Goal: Task Accomplishment & Management: Complete application form

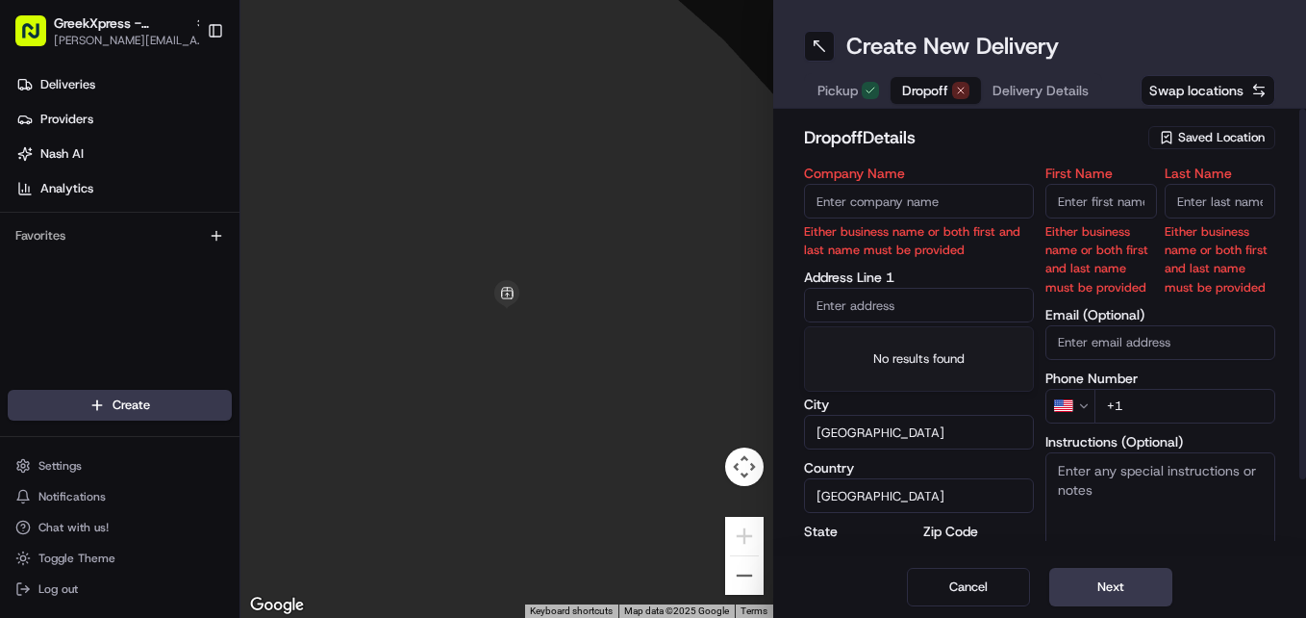
click at [1111, 202] on input "First Name" at bounding box center [1102, 201] width 112 height 35
type input "Kayla"
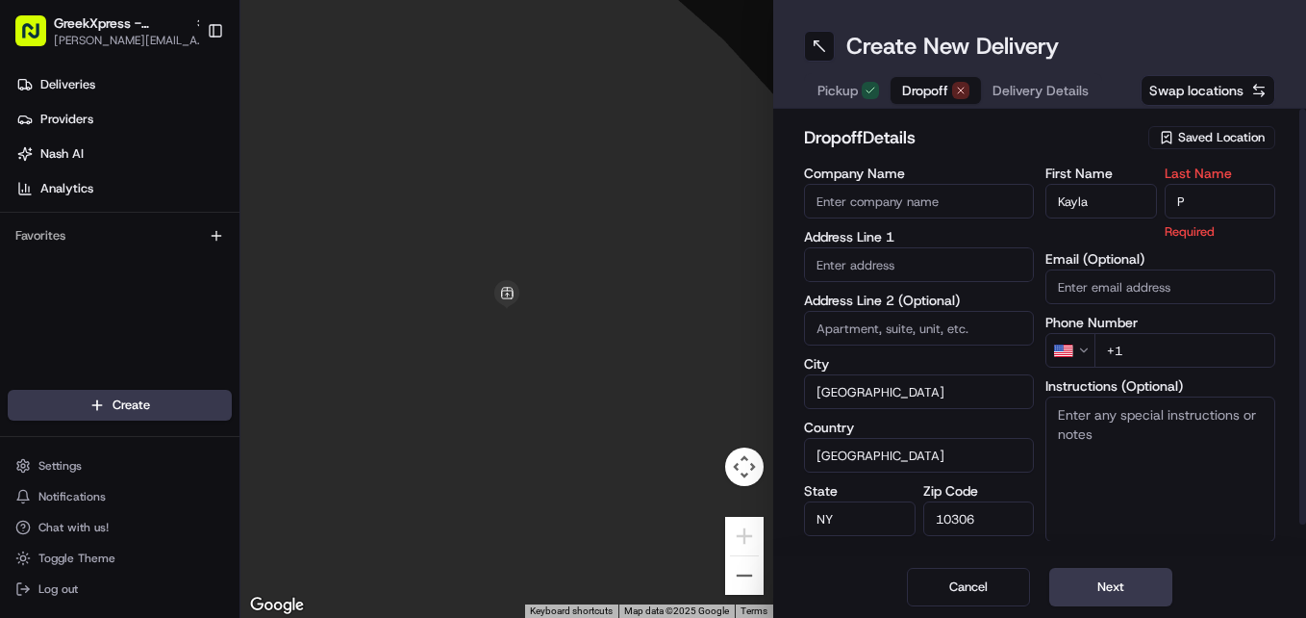
type input "P"
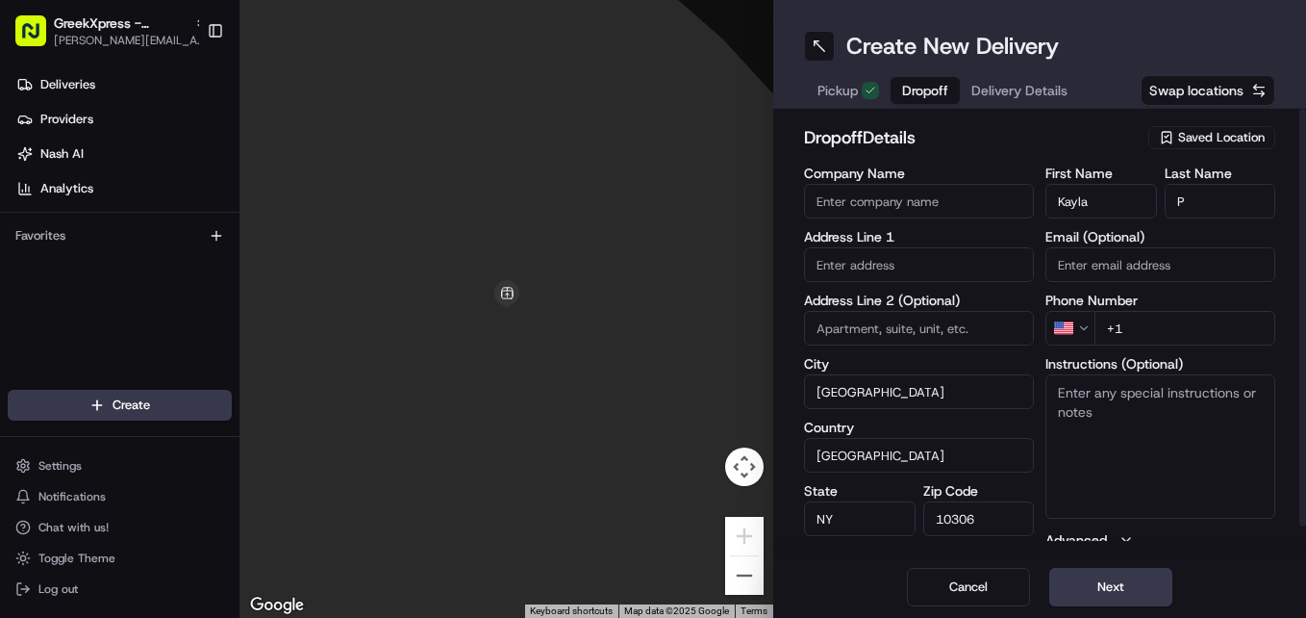
click at [1170, 333] on input "+1" at bounding box center [1185, 328] width 181 height 35
type input "+1 347 861 4493"
click at [871, 270] on input "text" at bounding box center [919, 264] width 230 height 35
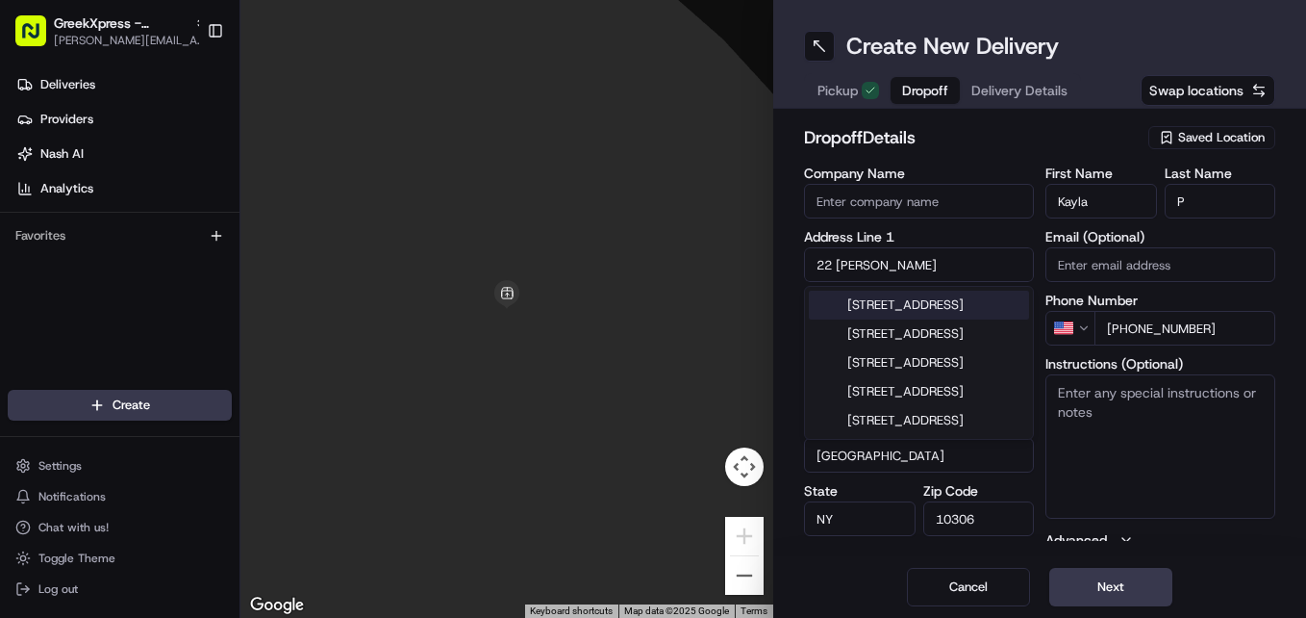
click at [947, 305] on div "[STREET_ADDRESS]" at bounding box center [919, 305] width 220 height 29
type input "[STREET_ADDRESS]"
type input "Brooklyn"
type input "11238"
type input "[STREET_ADDRESS]"
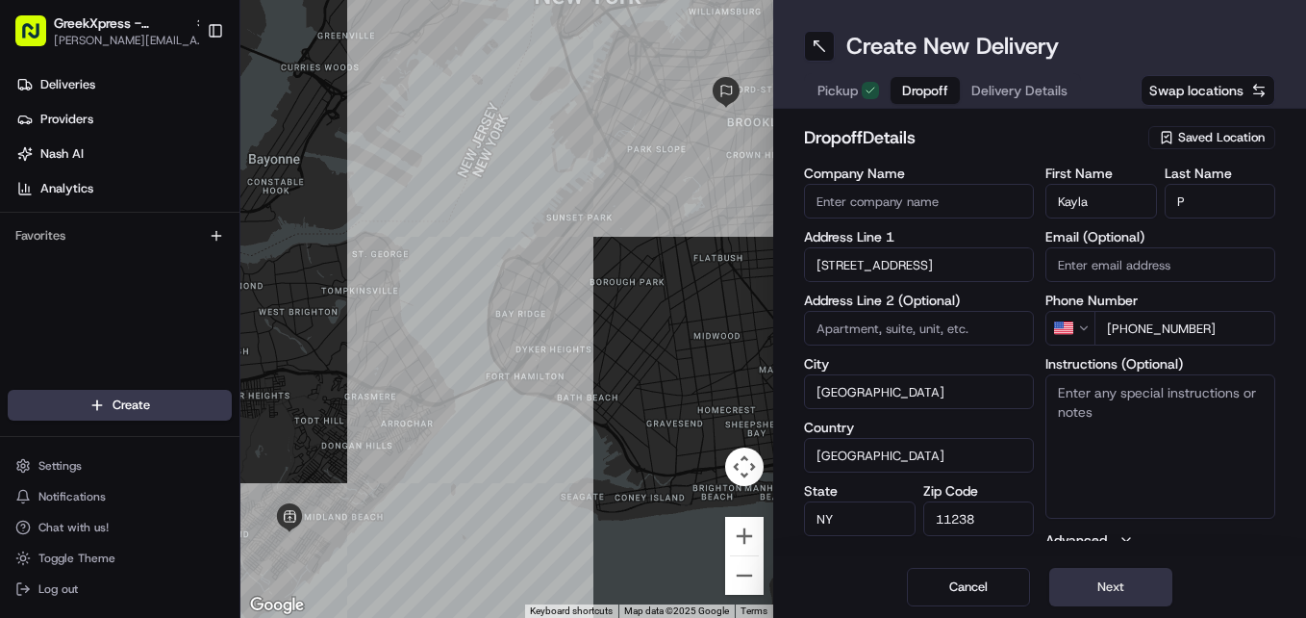
click at [1140, 581] on button "Next" at bounding box center [1111, 587] width 123 height 38
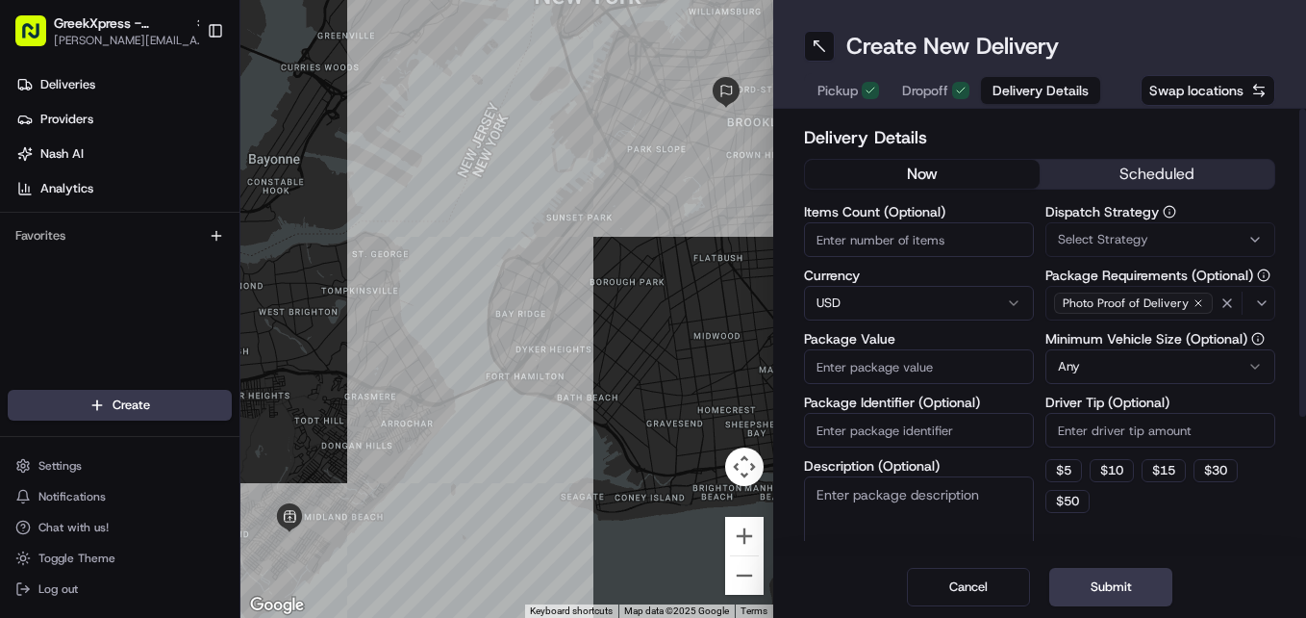
click at [973, 245] on input "Items Count (Optional)" at bounding box center [919, 239] width 230 height 35
type input "2"
click at [961, 385] on div "Items Count (Optional) 2 Currency USD Package Value Package Identifier (Optiona…" at bounding box center [919, 394] width 230 height 379
click at [972, 362] on input "Package Value" at bounding box center [919, 366] width 230 height 35
type input "34.00"
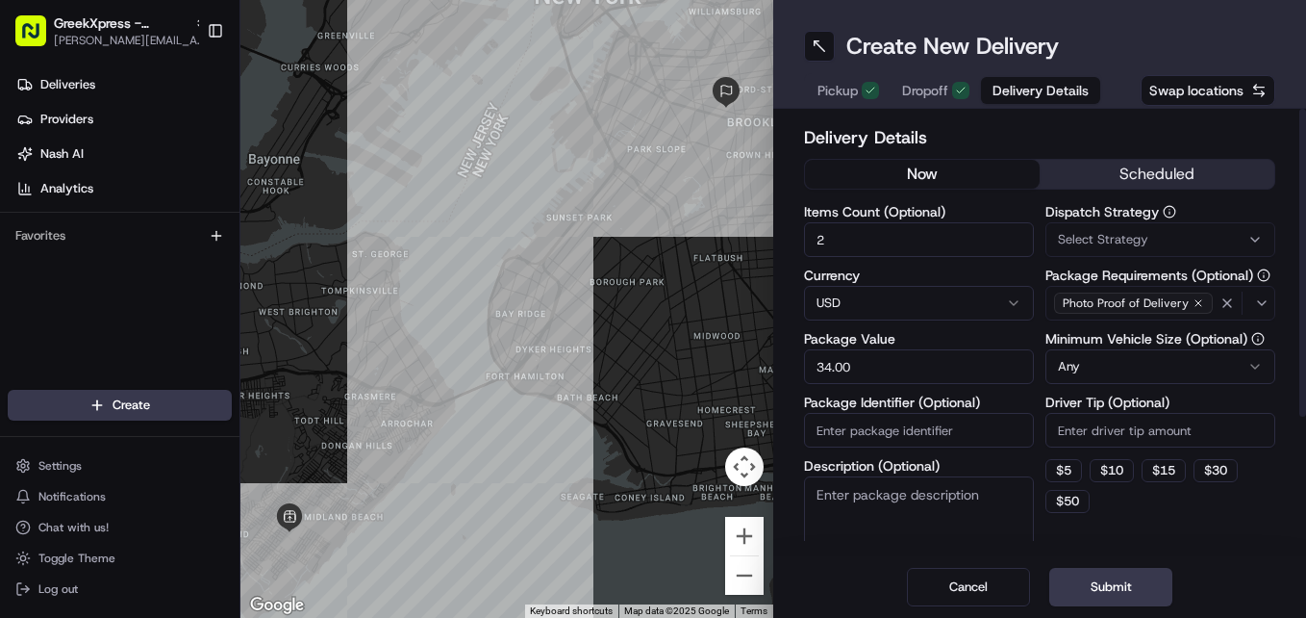
click at [1128, 424] on input "Driver Tip (Optional)" at bounding box center [1161, 430] width 230 height 35
click at [1143, 592] on button "Submit" at bounding box center [1111, 587] width 123 height 38
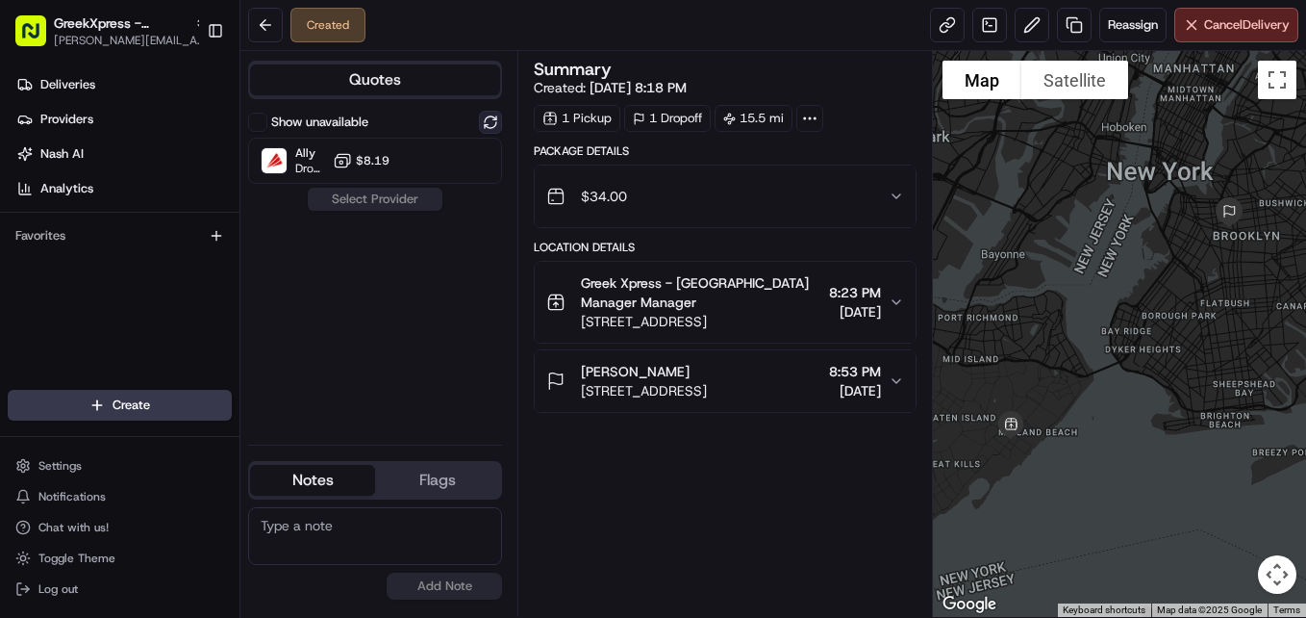
click at [488, 117] on button at bounding box center [490, 122] width 23 height 23
click at [264, 22] on button at bounding box center [265, 25] width 35 height 35
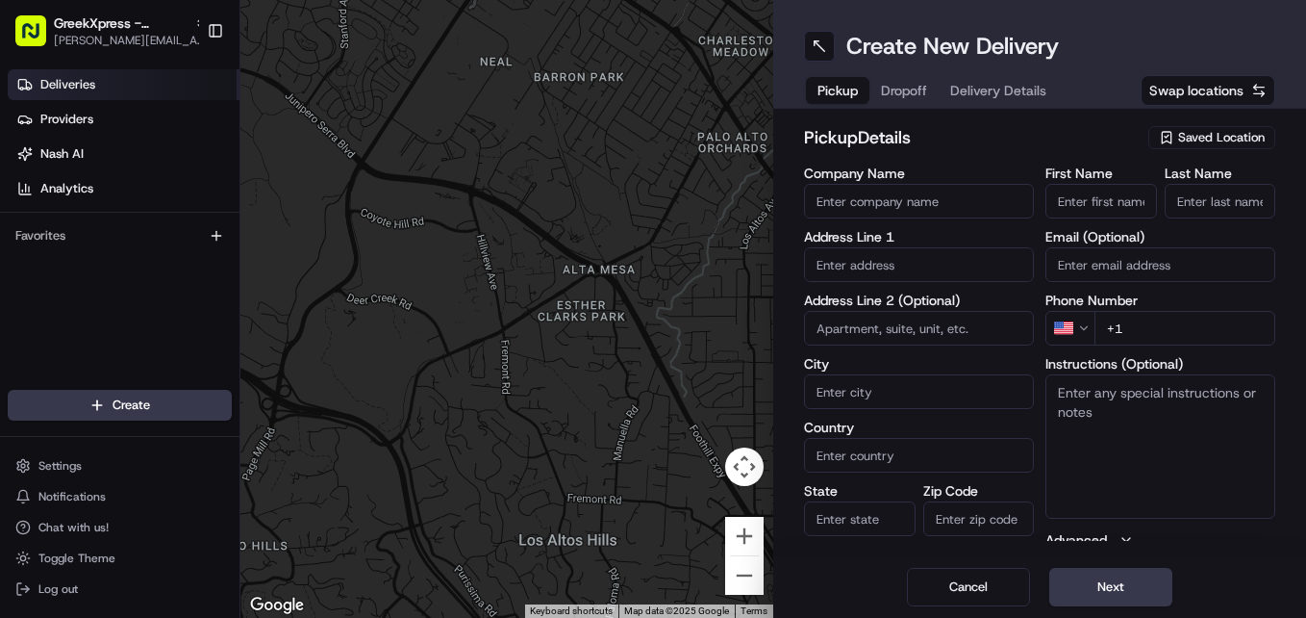
click at [67, 87] on span "Deliveries" at bounding box center [67, 84] width 55 height 17
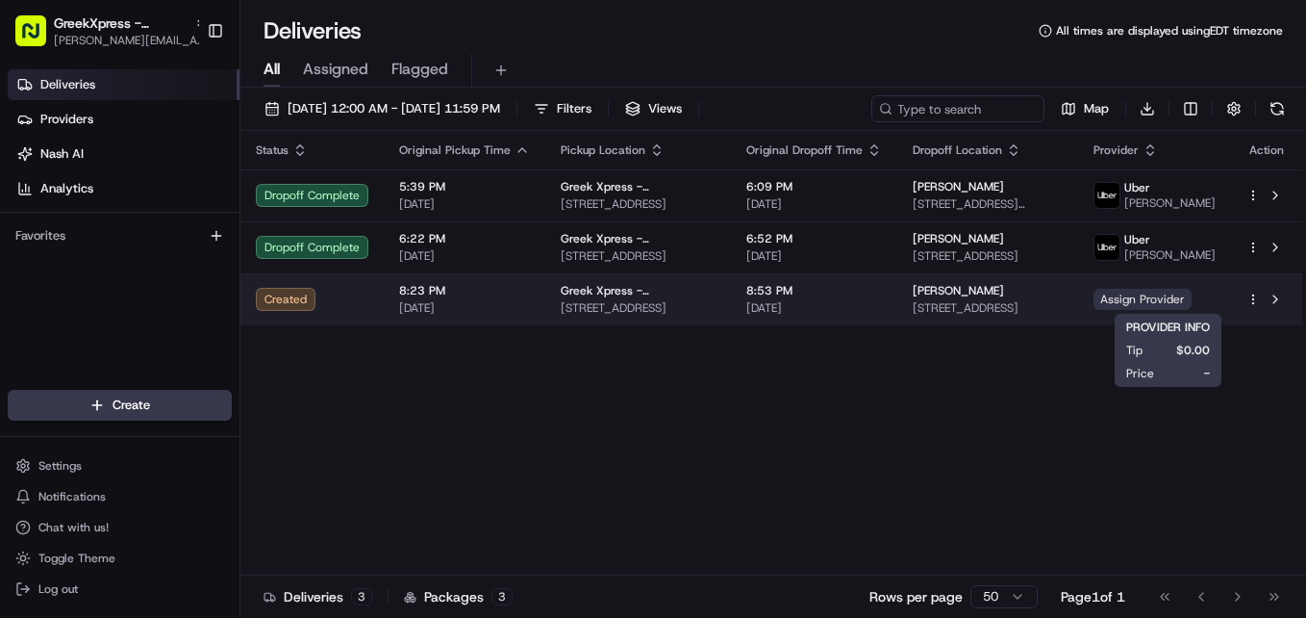
click at [1162, 310] on span "Assign Provider" at bounding box center [1143, 299] width 98 height 21
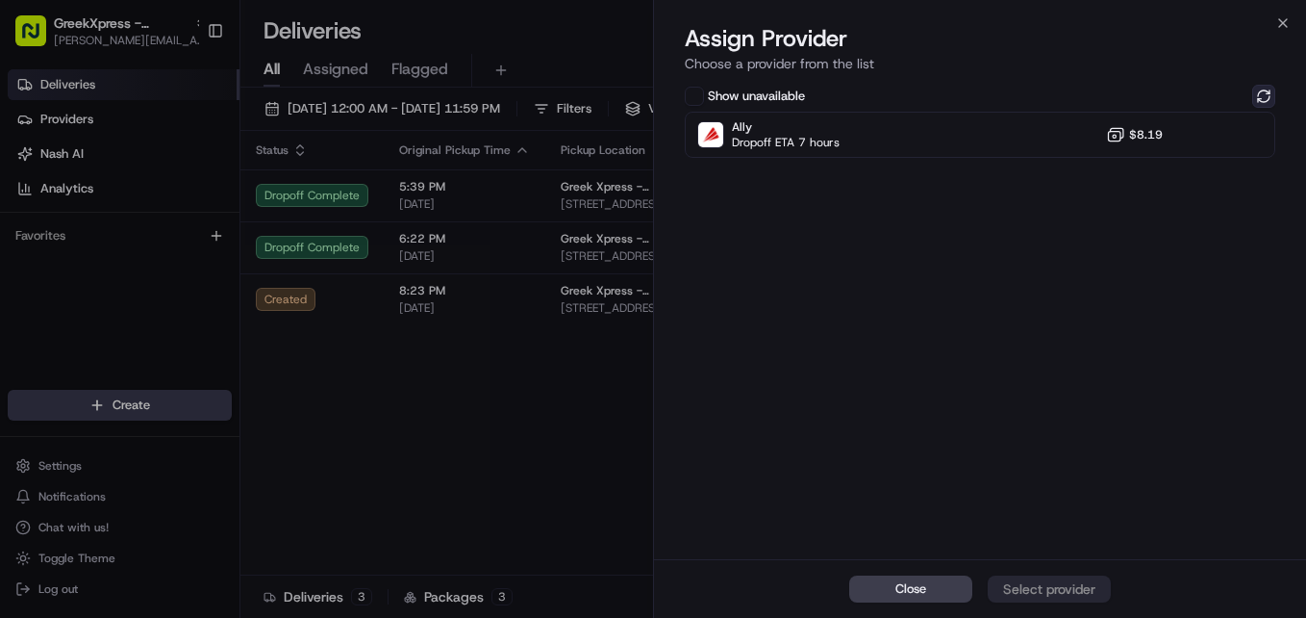
click at [1264, 98] on button at bounding box center [1264, 96] width 23 height 23
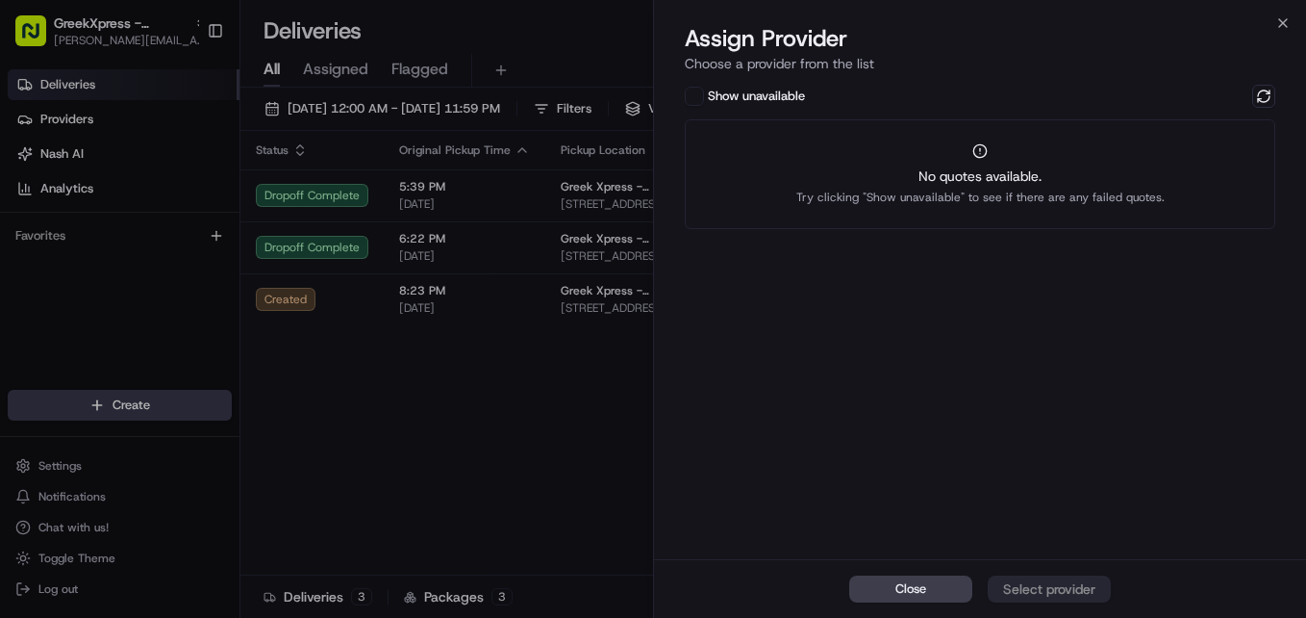
click at [1284, 11] on div "Close Assign Provider Choose a provider from the list Show unavailable No quote…" at bounding box center [979, 309] width 653 height 618
click at [1282, 31] on div "Assign Provider Choose a provider from the list" at bounding box center [980, 52] width 652 height 58
click at [1282, 18] on icon "button" at bounding box center [1283, 22] width 15 height 15
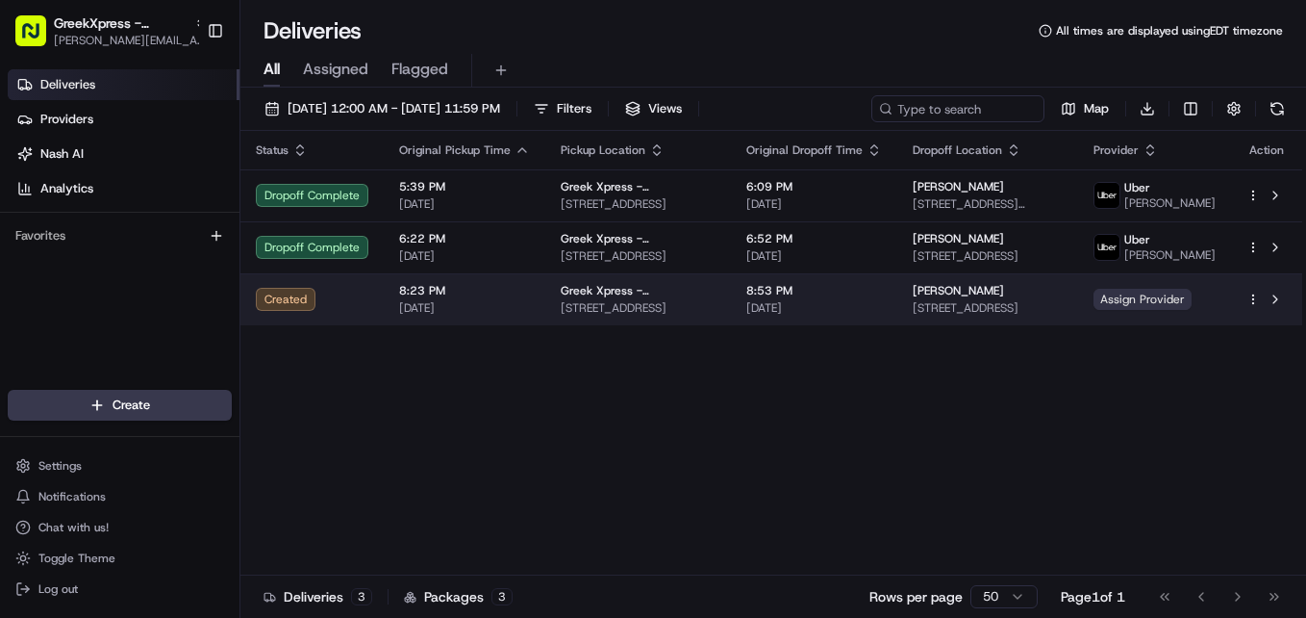
click at [1180, 302] on span "Assign Provider" at bounding box center [1143, 299] width 98 height 21
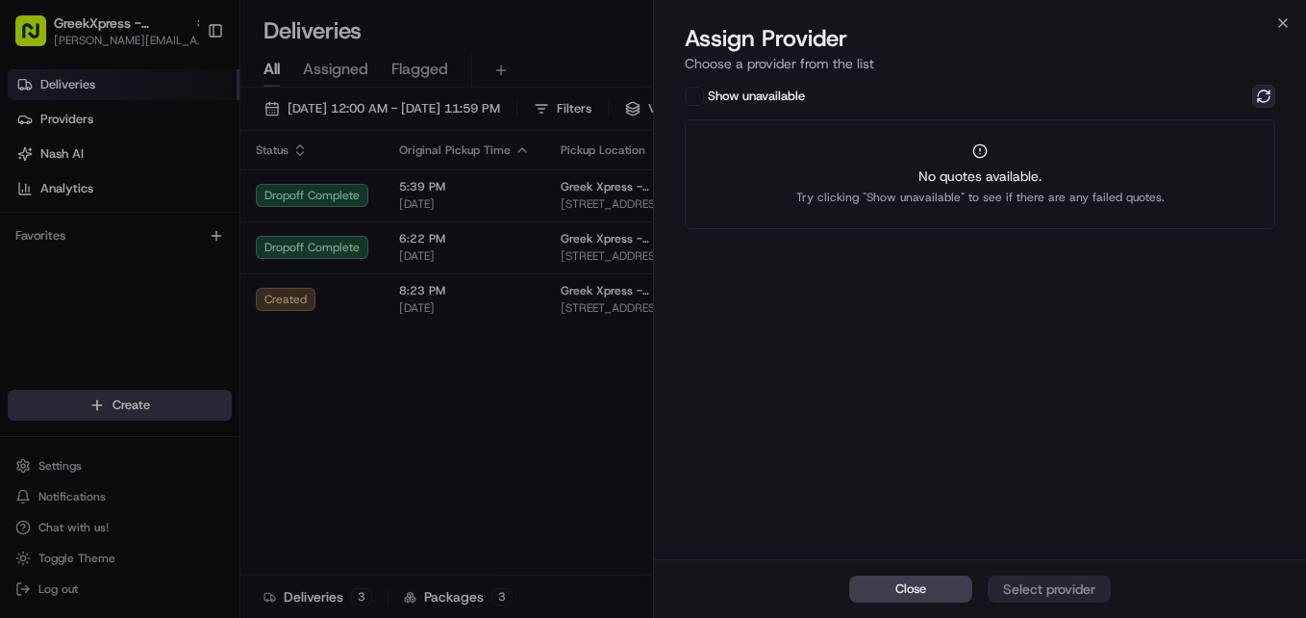
click at [1264, 98] on button at bounding box center [1264, 96] width 23 height 23
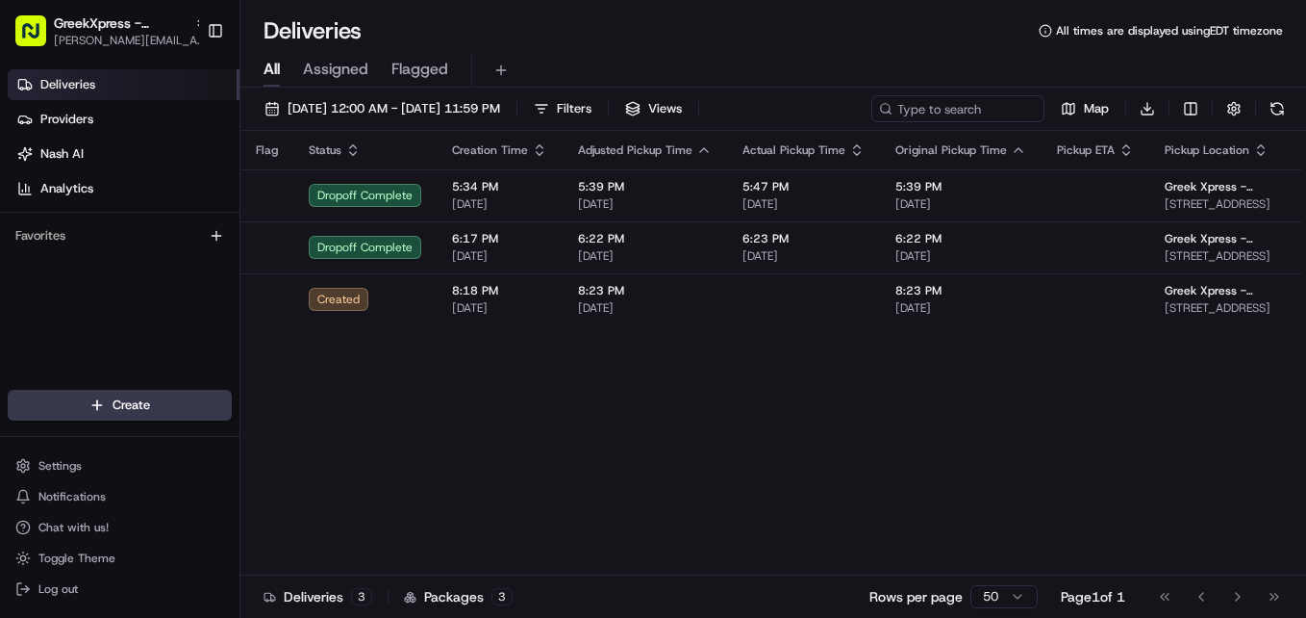
click at [1236, 595] on div "Go to first page Go to previous page Go to next page Go to last page" at bounding box center [1220, 596] width 142 height 27
click at [1275, 600] on div "Go to first page Go to previous page Go to next page Go to last page" at bounding box center [1220, 596] width 142 height 27
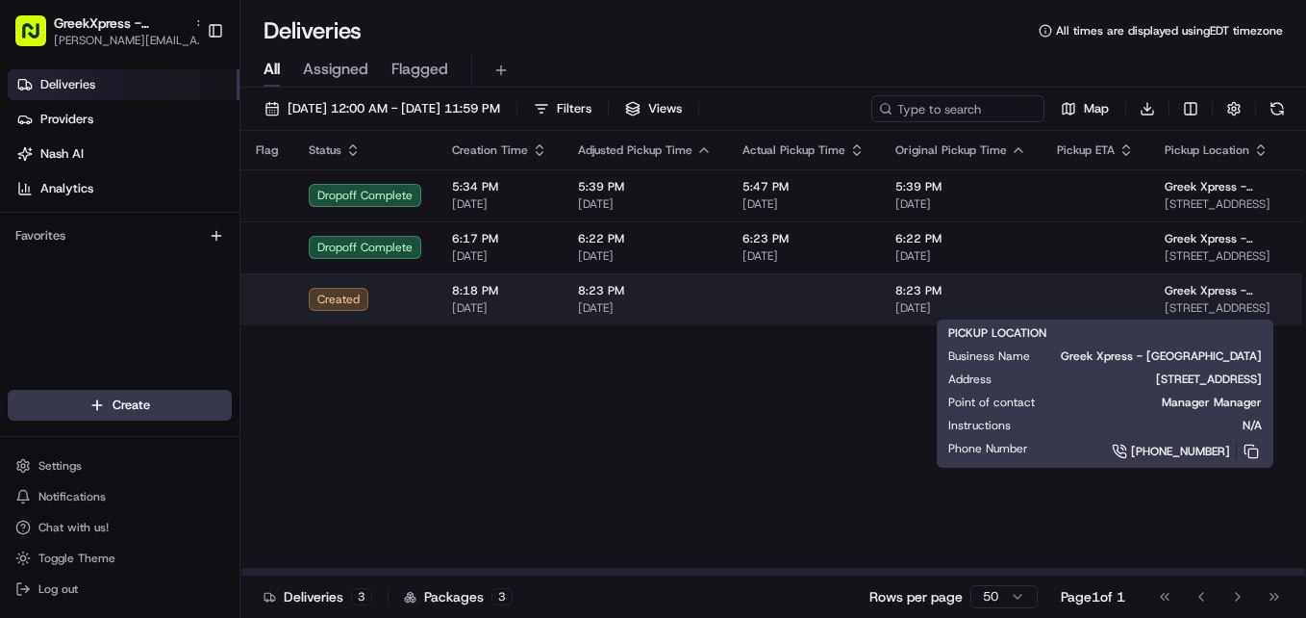
click at [1165, 285] on span "Greek Xpress - [GEOGRAPHIC_DATA]" at bounding box center [1222, 290] width 115 height 15
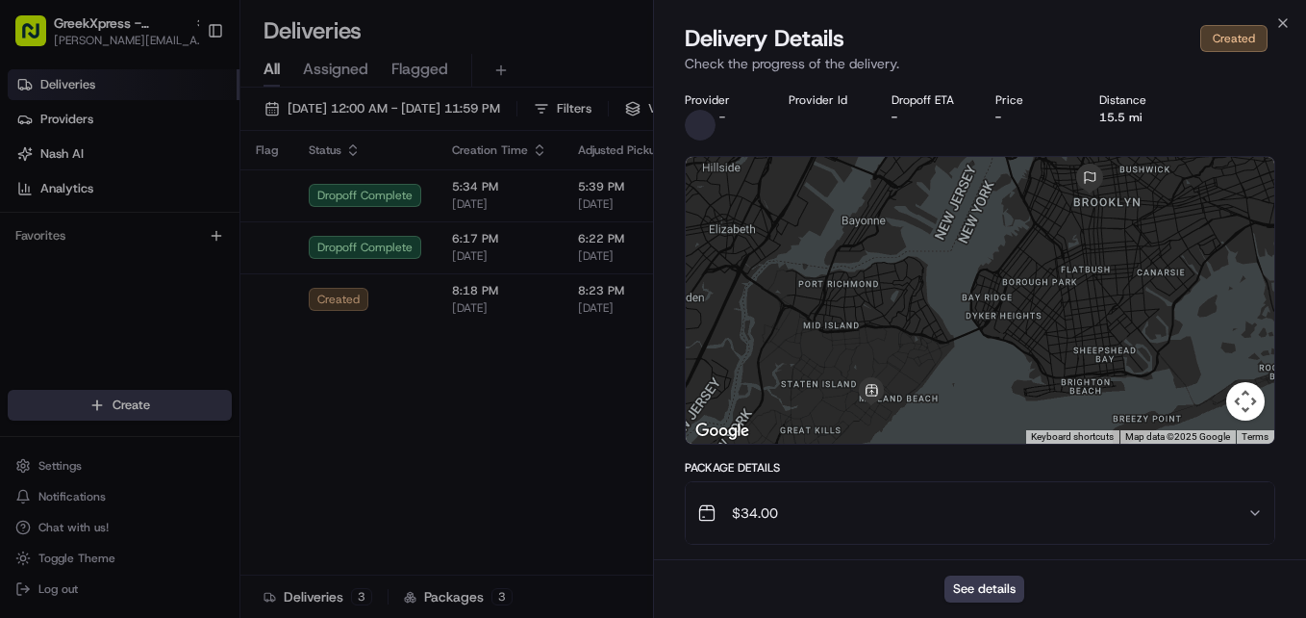
click at [1254, 509] on icon "button" at bounding box center [1255, 512] width 15 height 15
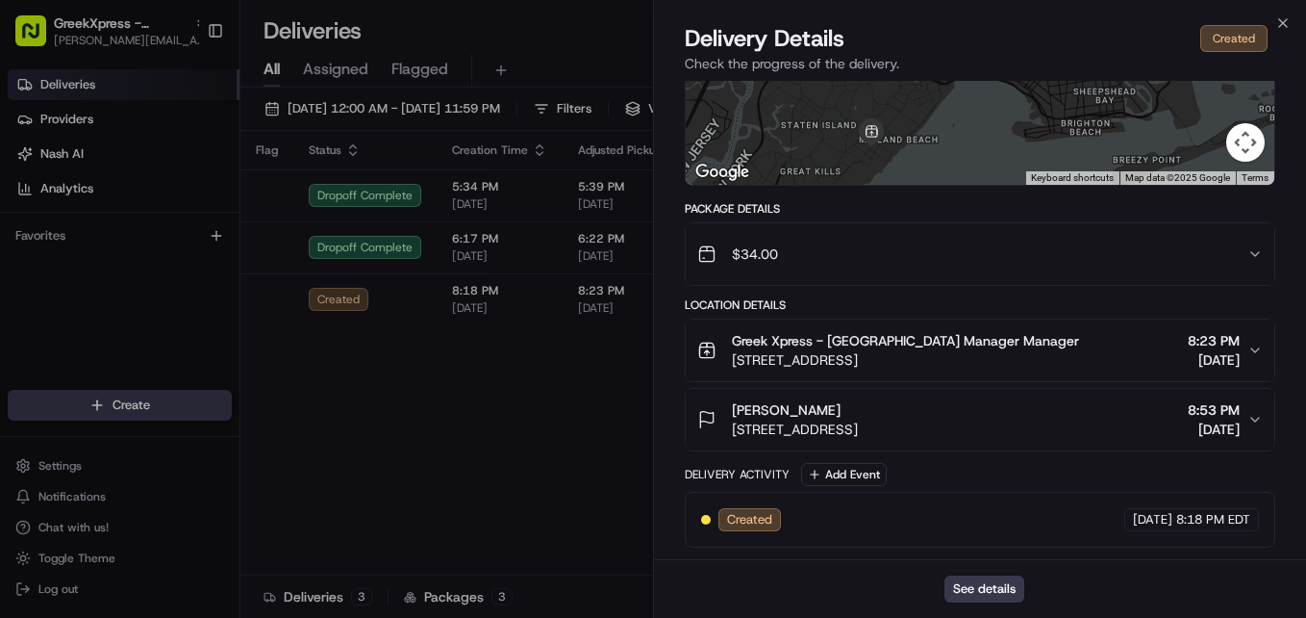
click at [1071, 516] on div "Created 08/23/2025 8:18 PM EDT" at bounding box center [980, 519] width 558 height 23
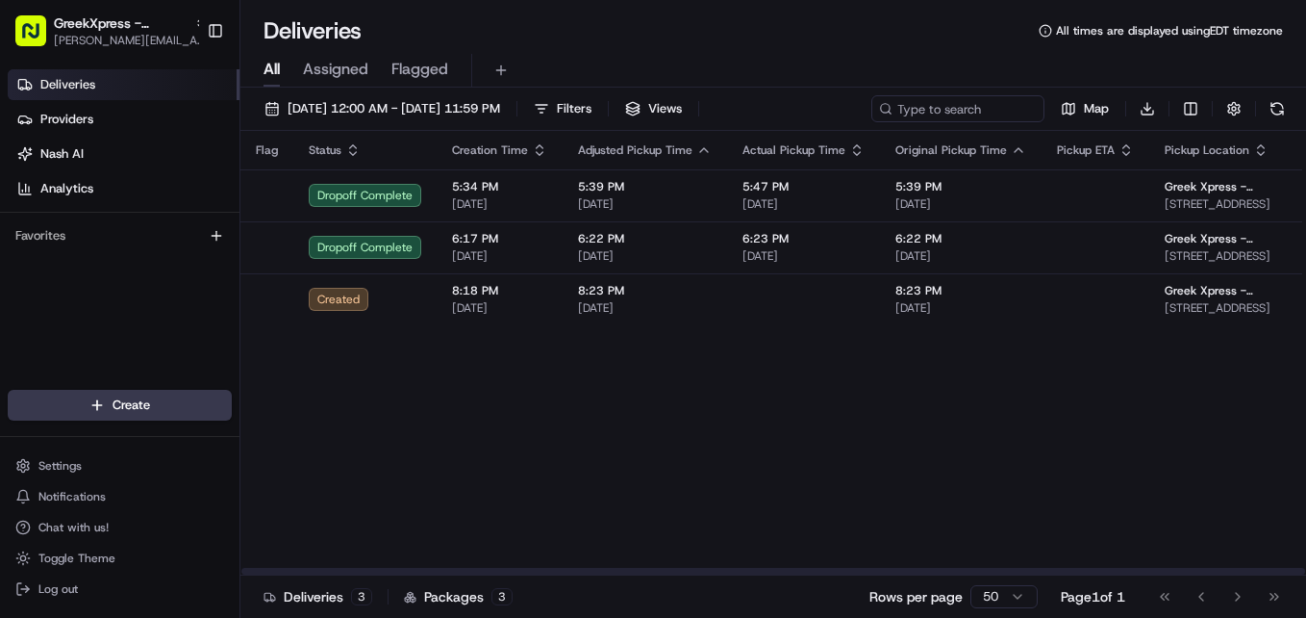
click at [197, 294] on div "Deliveries Providers Nash AI Analytics Favorites" at bounding box center [120, 232] width 240 height 340
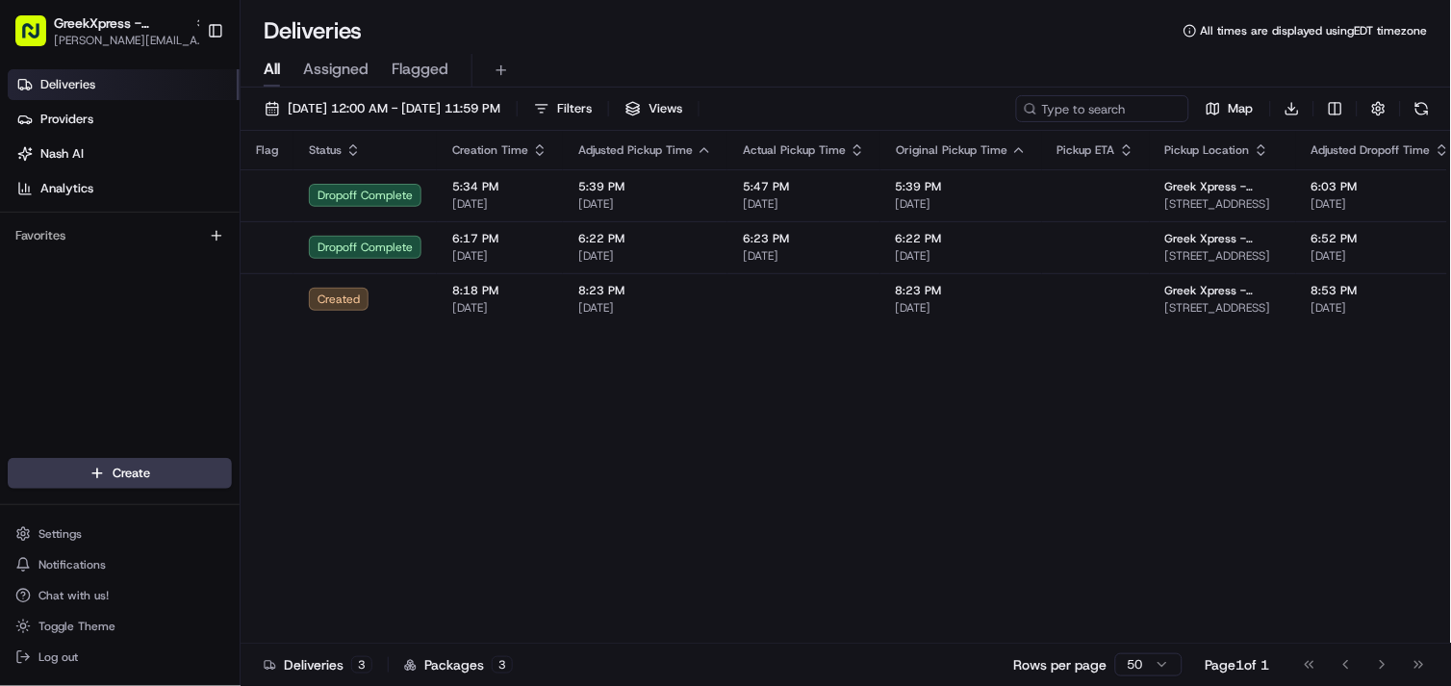
drag, startPoint x: 1255, startPoint y: 0, endPoint x: 945, endPoint y: 31, distance: 312.3
click at [945, 31] on div "Deliveries All times are displayed using EDT timezone" at bounding box center [846, 30] width 1210 height 31
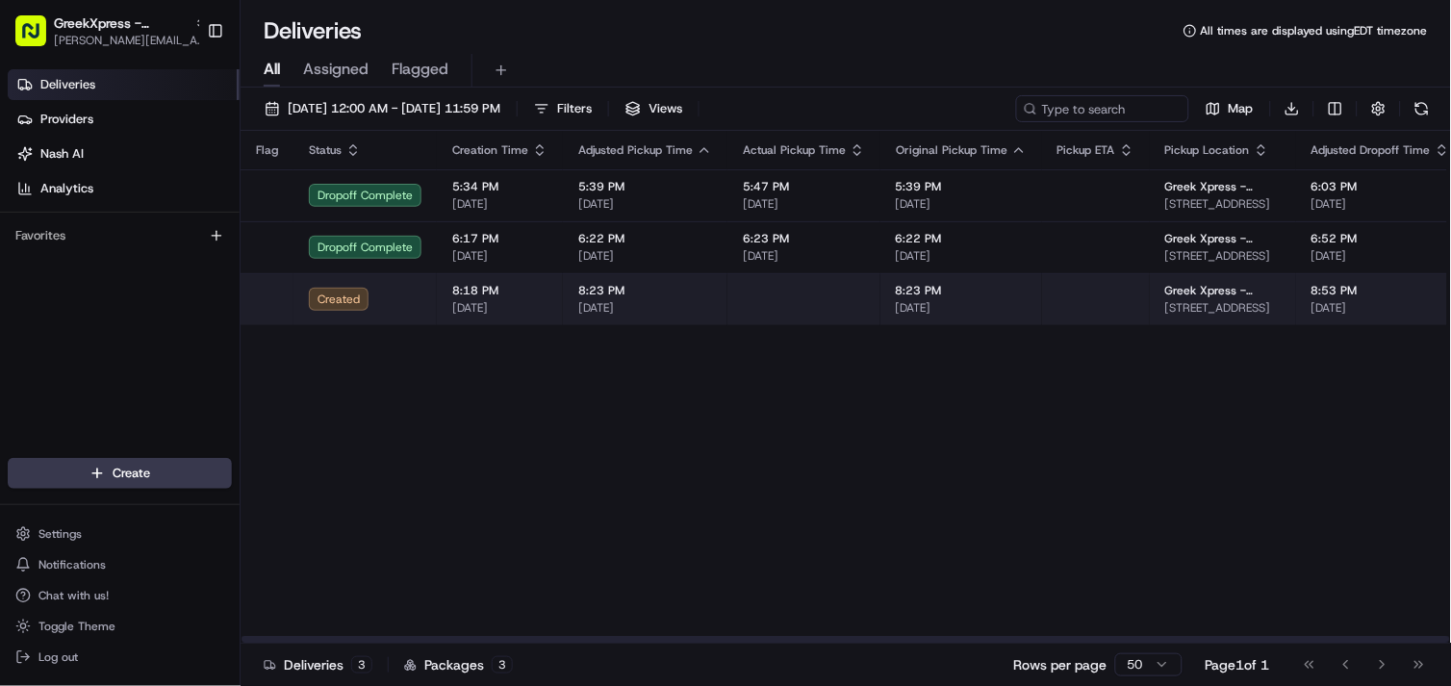
click at [417, 306] on div "Created" at bounding box center [365, 299] width 113 height 23
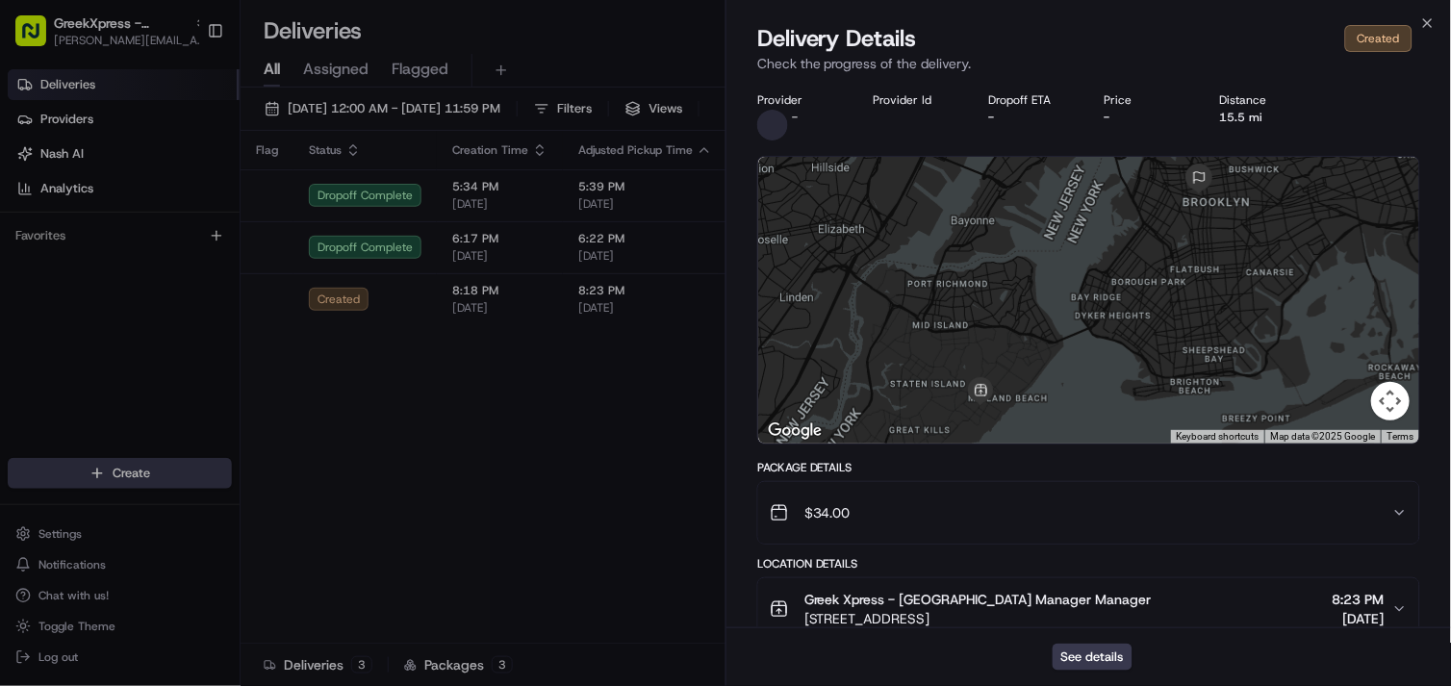
click at [1305, 603] on icon "button" at bounding box center [1399, 608] width 15 height 15
click at [1305, 33] on div "Created" at bounding box center [1378, 38] width 67 height 27
click at [1099, 617] on button "See details" at bounding box center [1092, 657] width 80 height 27
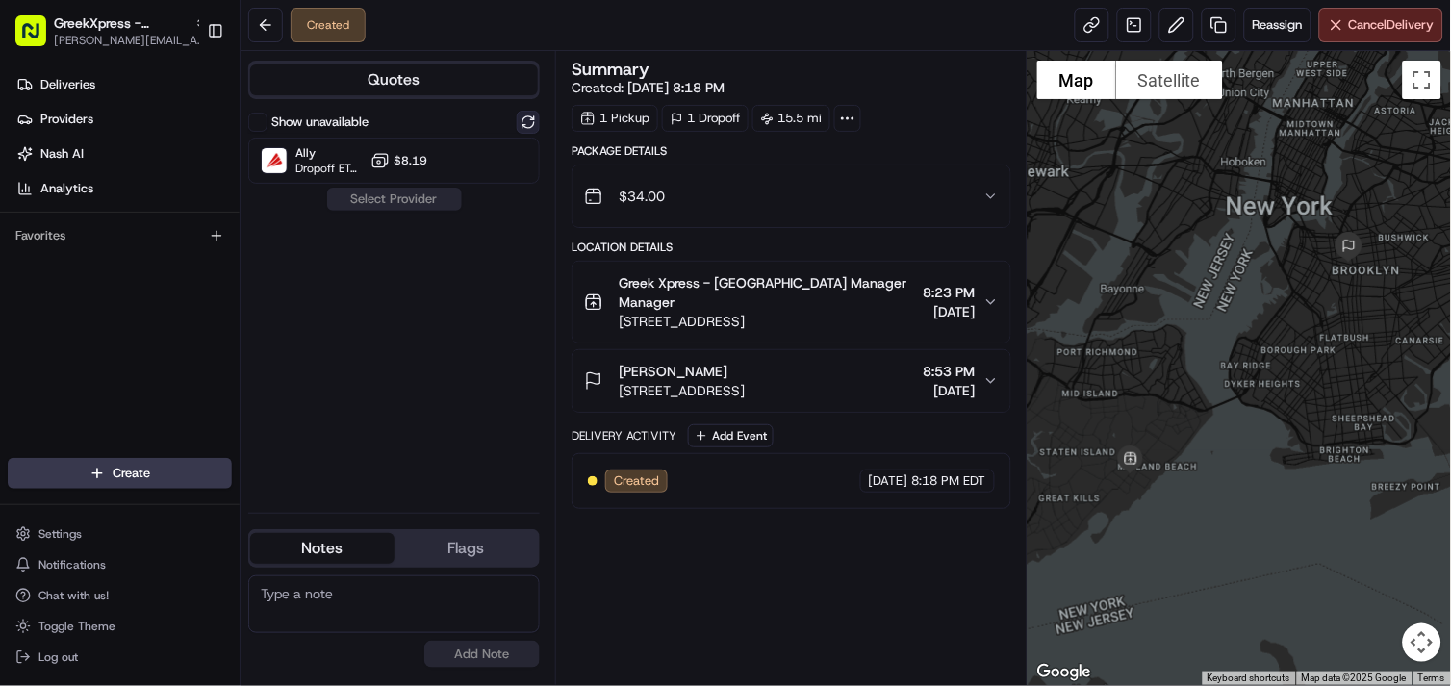
drag, startPoint x: 533, startPoint y: 107, endPoint x: 522, endPoint y: 116, distance: 14.3
click at [522, 116] on div "Quotes Show unavailable Ally Dropoff ETA 7 hours $8.19 Select Provider Notes Fl…" at bounding box center [398, 368] width 315 height 634
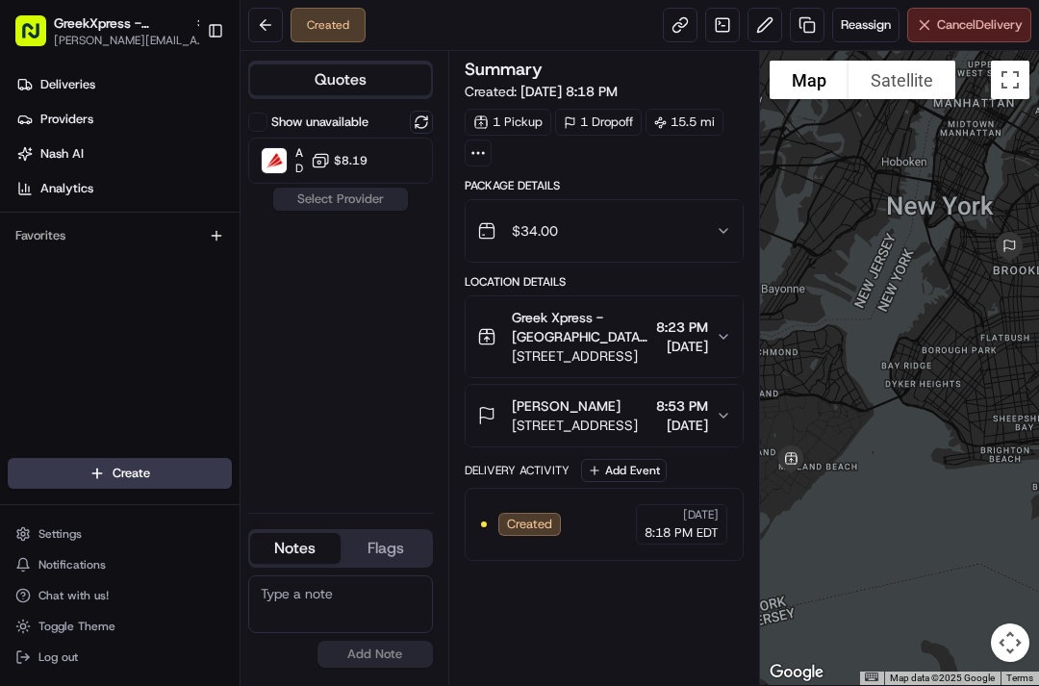
click at [967, 29] on span "Cancel Delivery" at bounding box center [980, 24] width 86 height 17
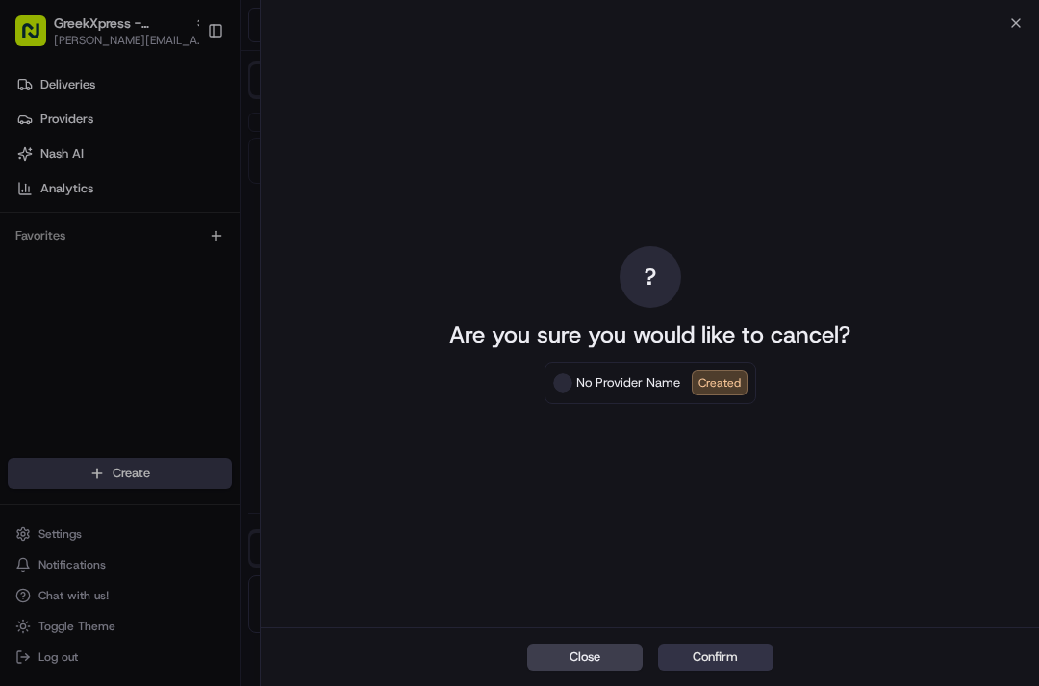
click at [690, 657] on button "Confirm" at bounding box center [715, 657] width 115 height 27
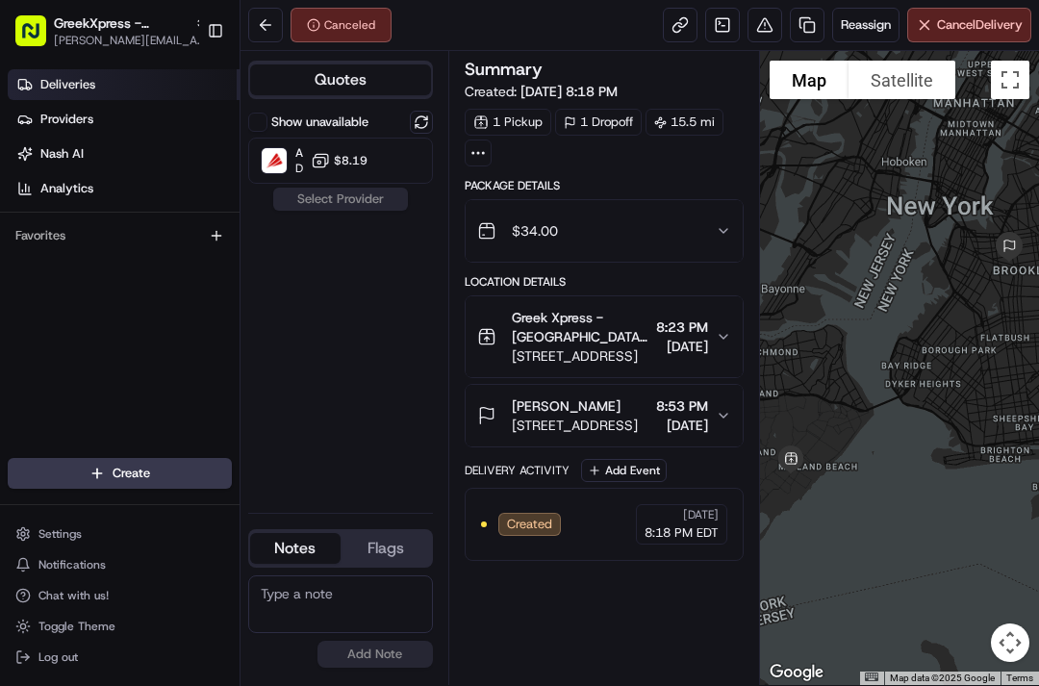
click at [113, 89] on link "Deliveries" at bounding box center [124, 84] width 232 height 31
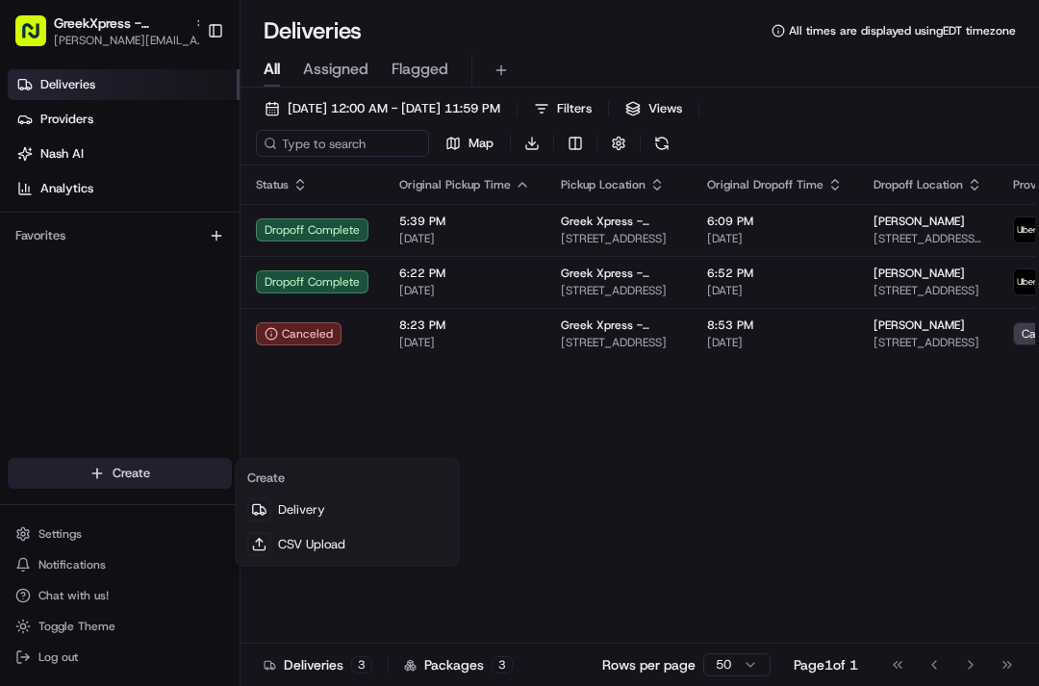
click at [165, 482] on html "GreekXpress - Staten Island alex@greekxpress.com Toggle Sidebar Deliveries Prov…" at bounding box center [519, 343] width 1039 height 686
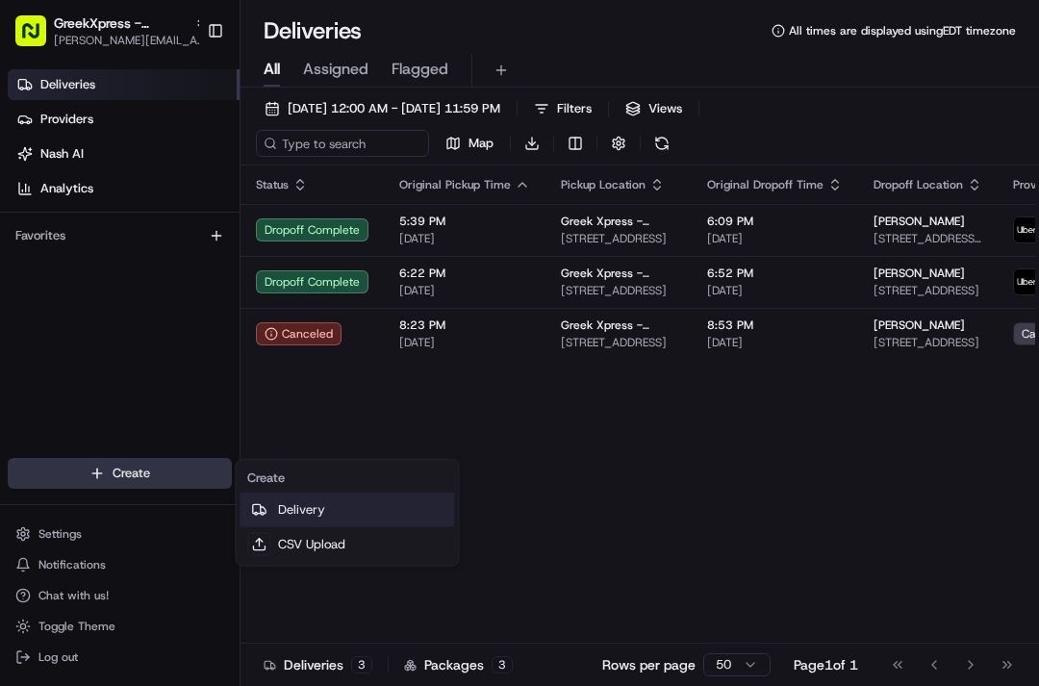
click at [300, 512] on link "Delivery" at bounding box center [347, 510] width 215 height 35
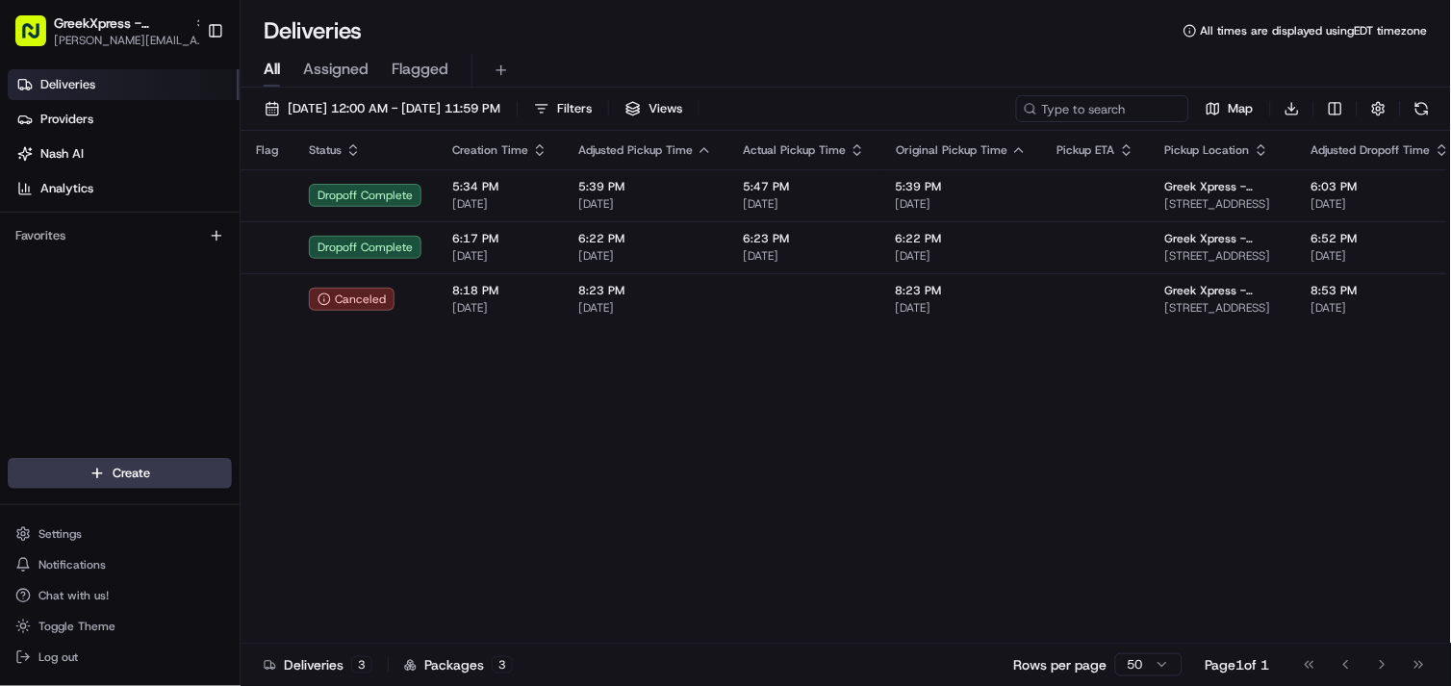
click at [181, 456] on div "Create" at bounding box center [120, 473] width 240 height 46
click at [179, 467] on html "GreekXpress - [GEOGRAPHIC_DATA] [EMAIL_ADDRESS][DOMAIN_NAME] Toggle Sidebar Del…" at bounding box center [725, 343] width 1451 height 686
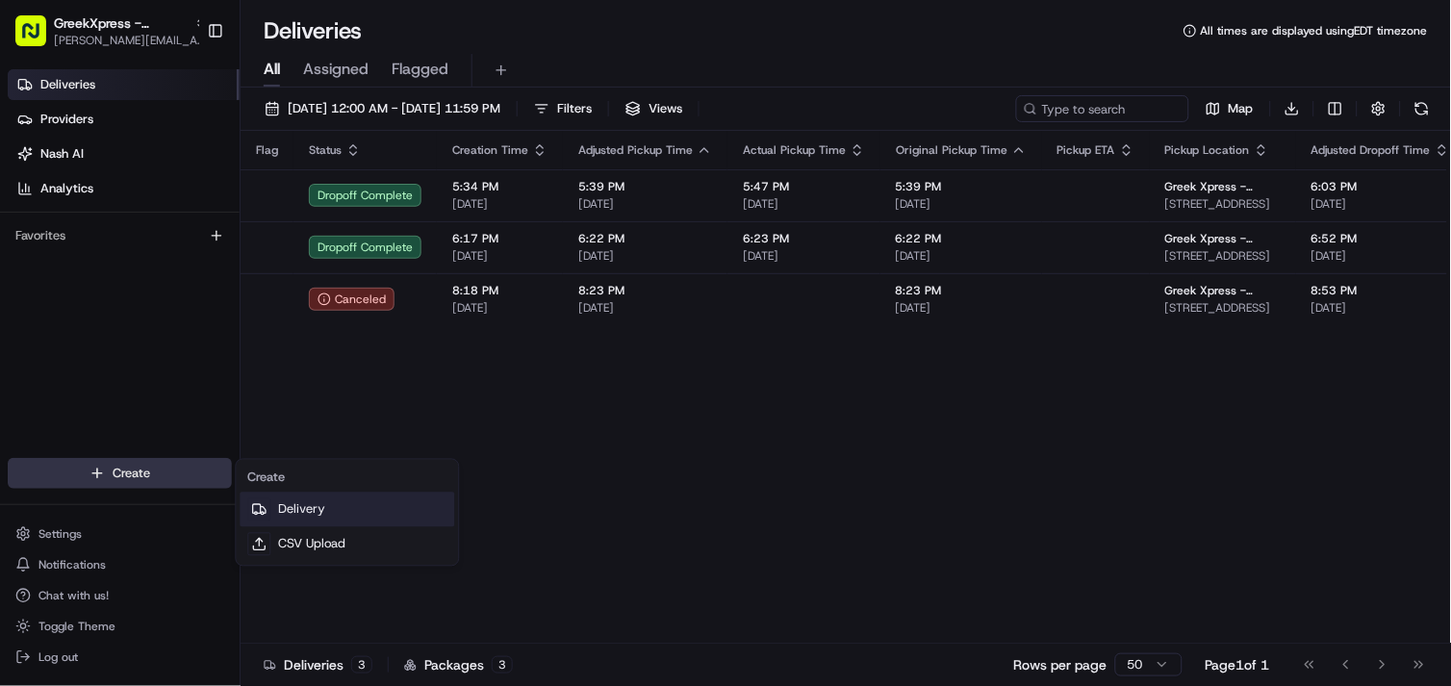
drag, startPoint x: 322, startPoint y: 498, endPoint x: 366, endPoint y: 464, distance: 55.4
click at [322, 496] on link "Delivery" at bounding box center [347, 510] width 215 height 35
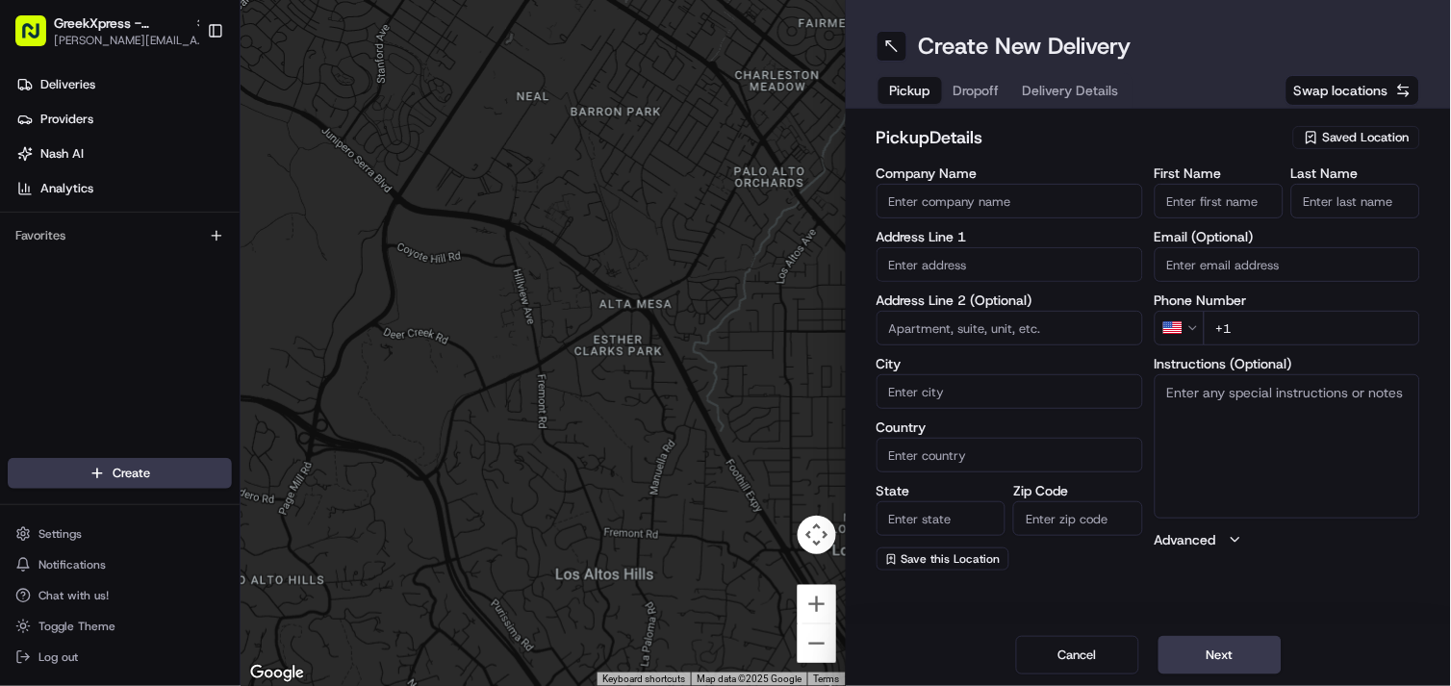
click at [1315, 145] on div "Saved Location" at bounding box center [1356, 137] width 127 height 23
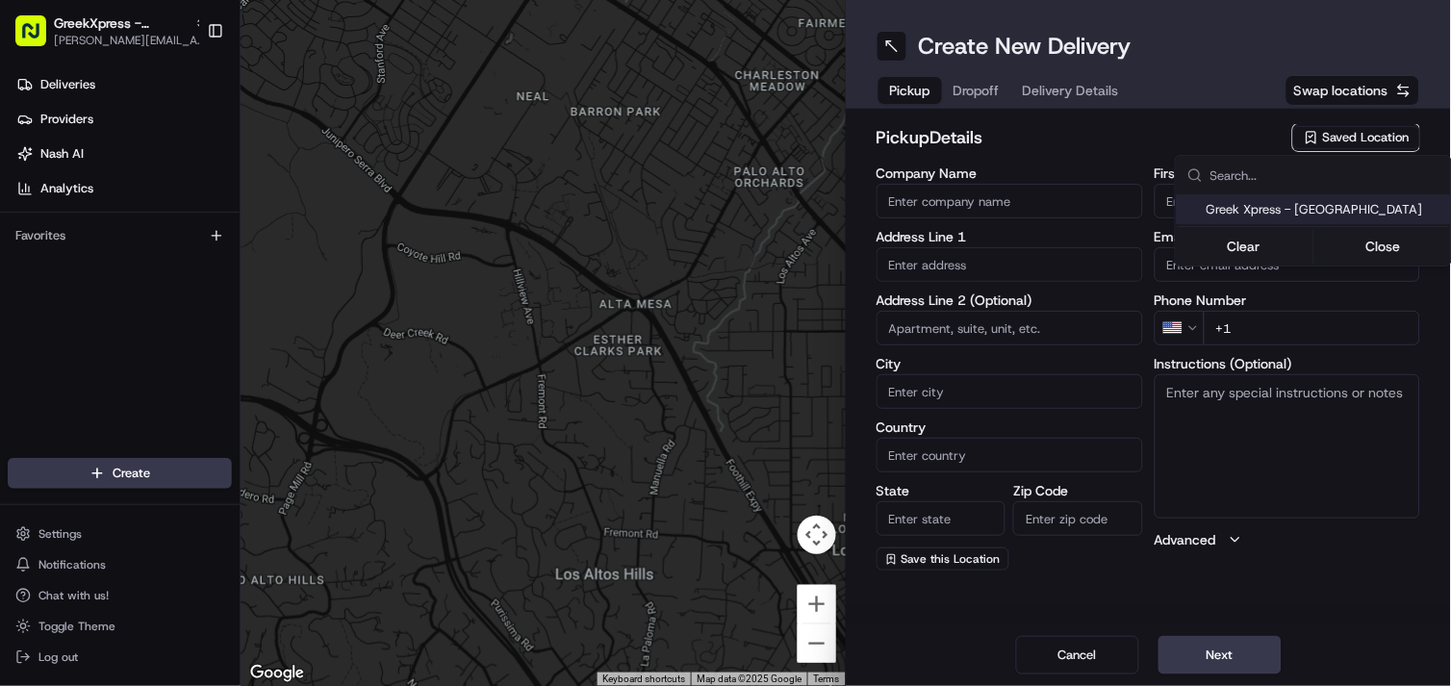
click at [1322, 206] on span "Greek Xpress - [GEOGRAPHIC_DATA]" at bounding box center [1324, 209] width 237 height 17
type input "Greek Xpress - [GEOGRAPHIC_DATA]"
type input "[STREET_ADDRESS]"
type input "#120"
type input "[GEOGRAPHIC_DATA]"
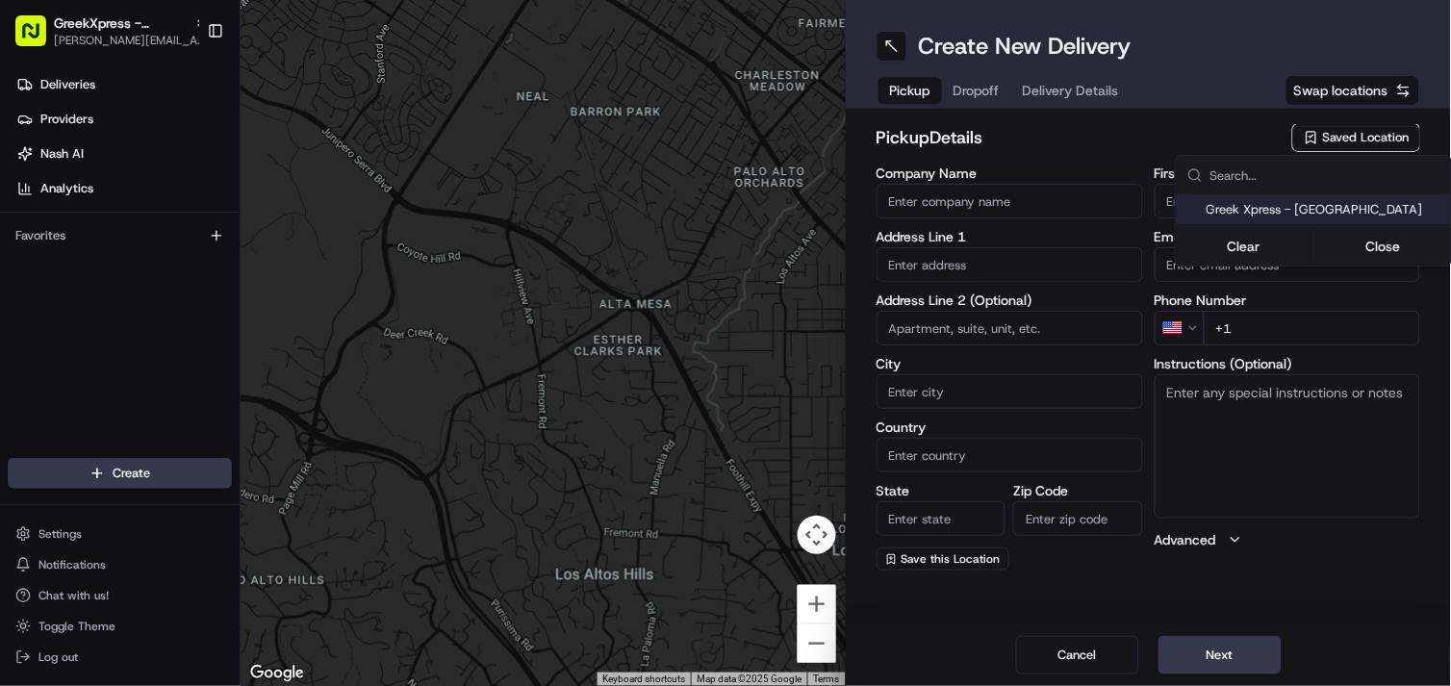
type input "US"
type input "NY"
type input "10306"
type input "Manager"
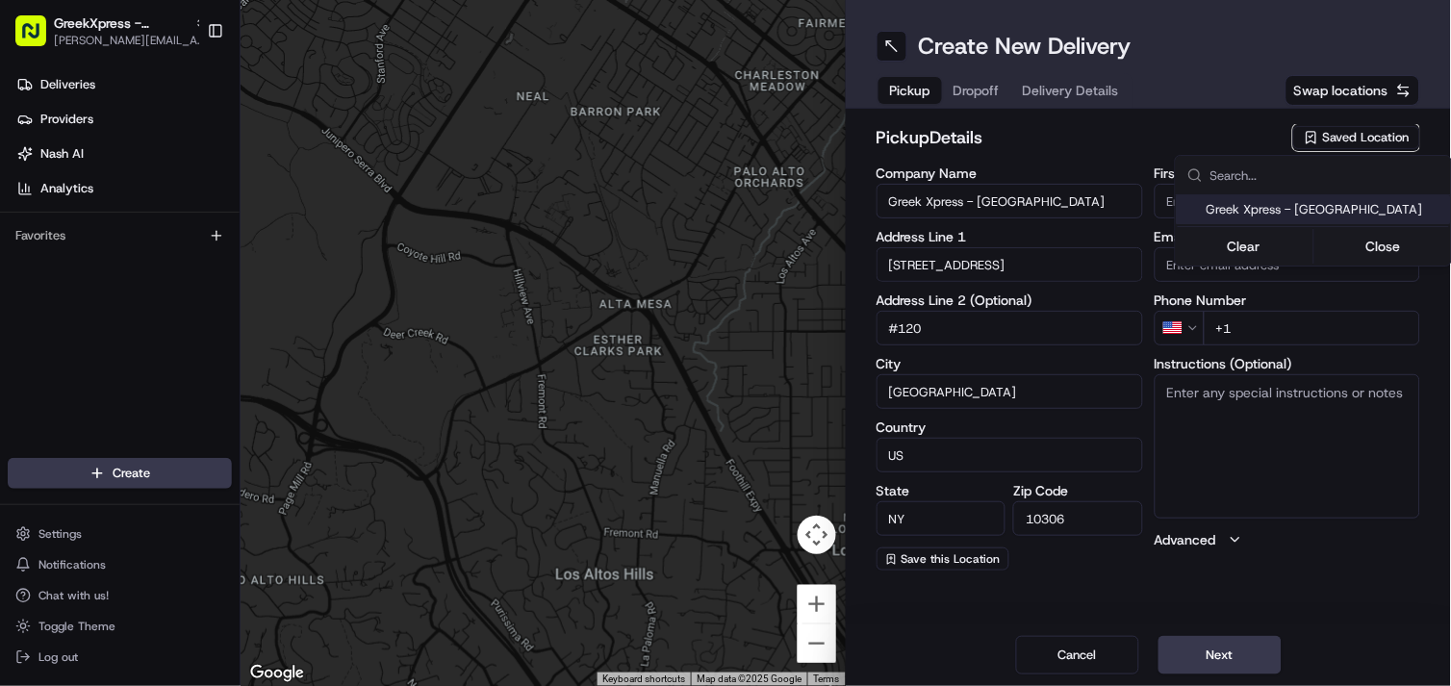
type input "[PHONE_NUMBER]"
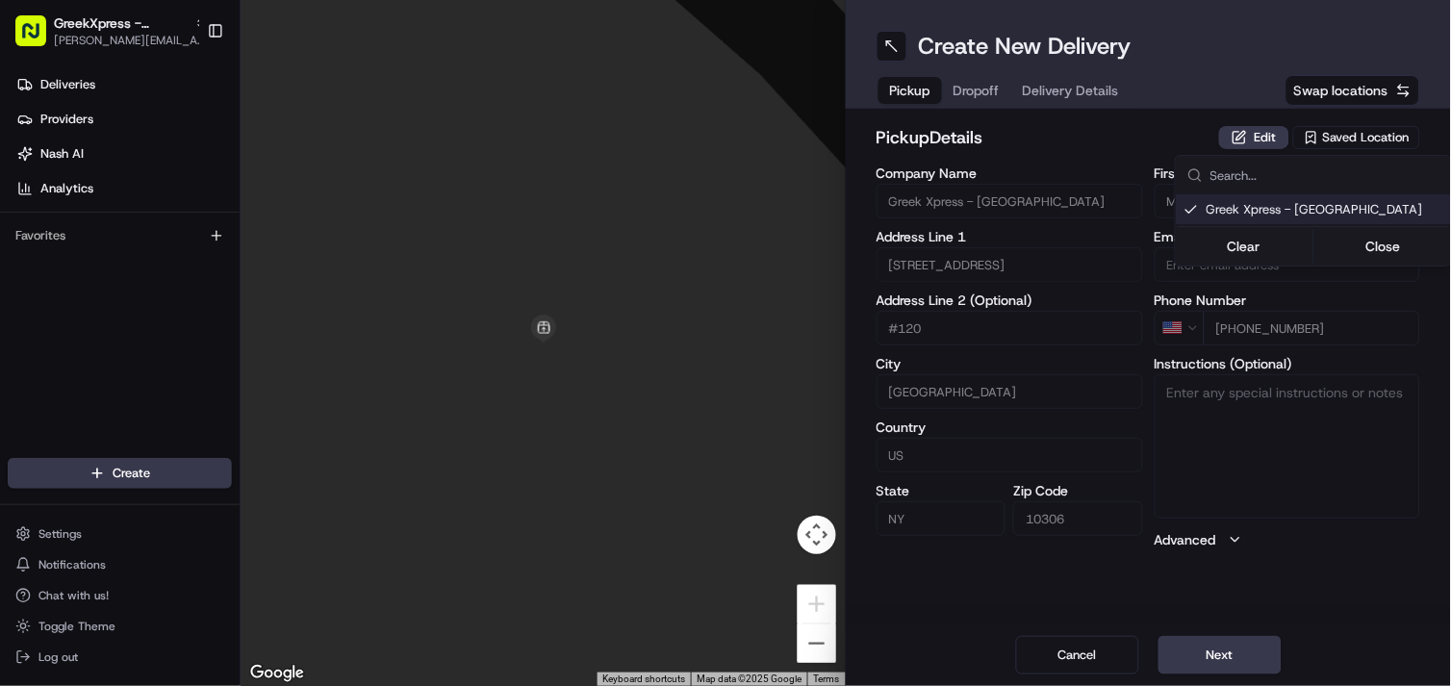
click at [1237, 661] on html "GreekXpress - [GEOGRAPHIC_DATA] [EMAIL_ADDRESS][DOMAIN_NAME] Toggle Sidebar Del…" at bounding box center [725, 343] width 1451 height 686
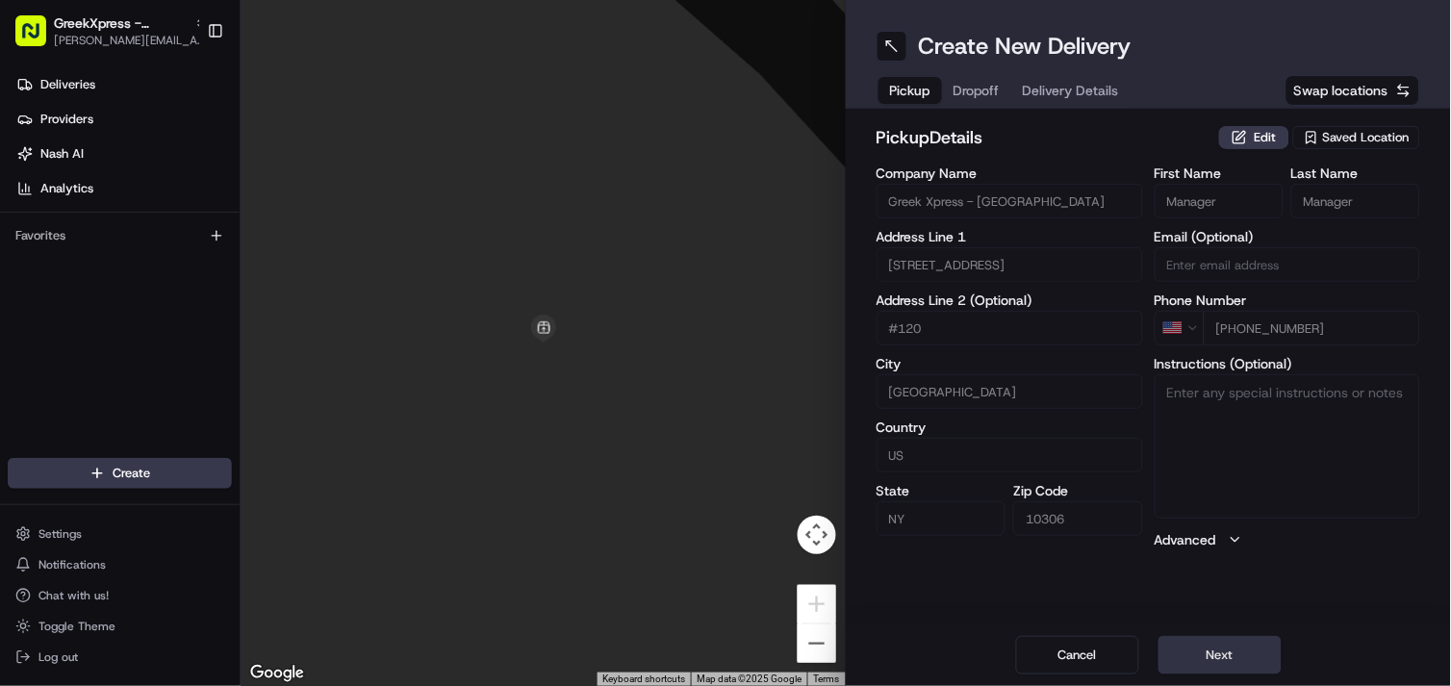
click at [1228, 658] on button "Next" at bounding box center [1219, 655] width 123 height 38
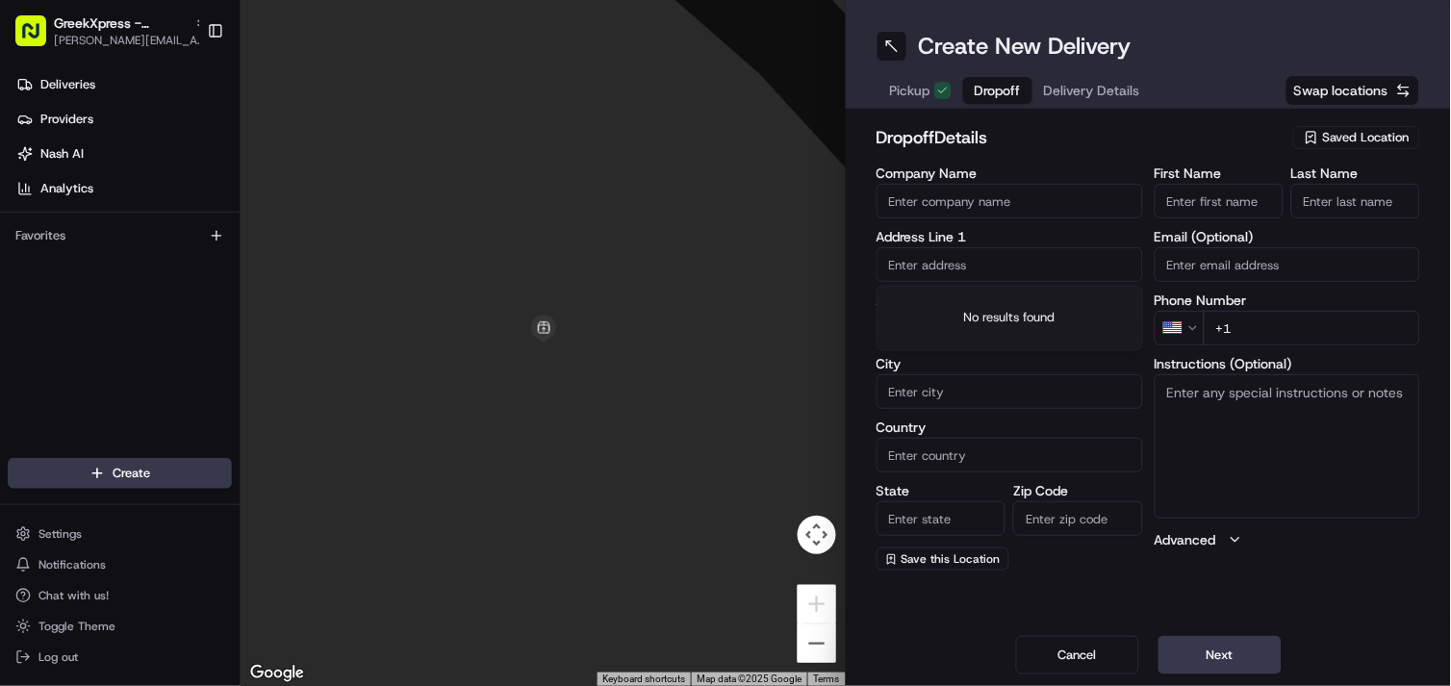
click at [960, 254] on input "text" at bounding box center [1009, 264] width 266 height 35
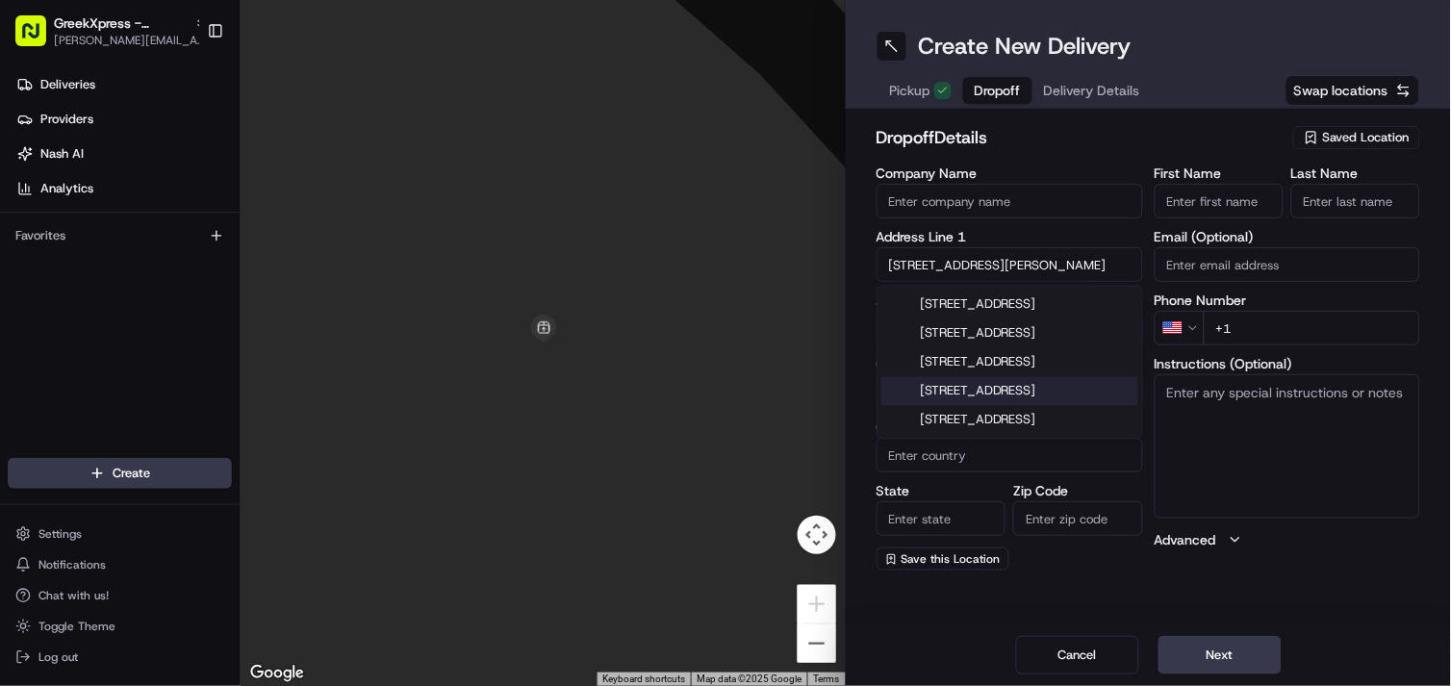
click at [1031, 406] on div "[STREET_ADDRESS]" at bounding box center [1009, 391] width 257 height 29
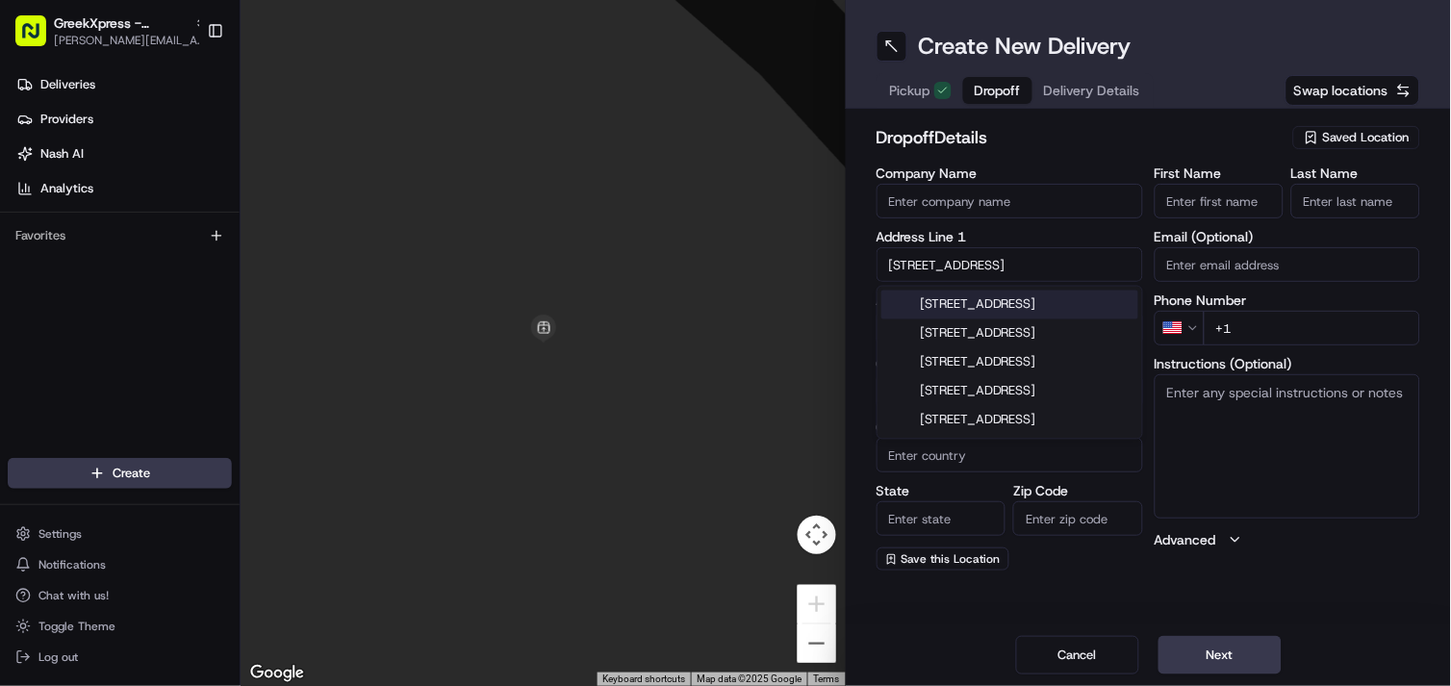
type input "[STREET_ADDRESS]"
type input "[GEOGRAPHIC_DATA]"
type input "NY"
type input "10306"
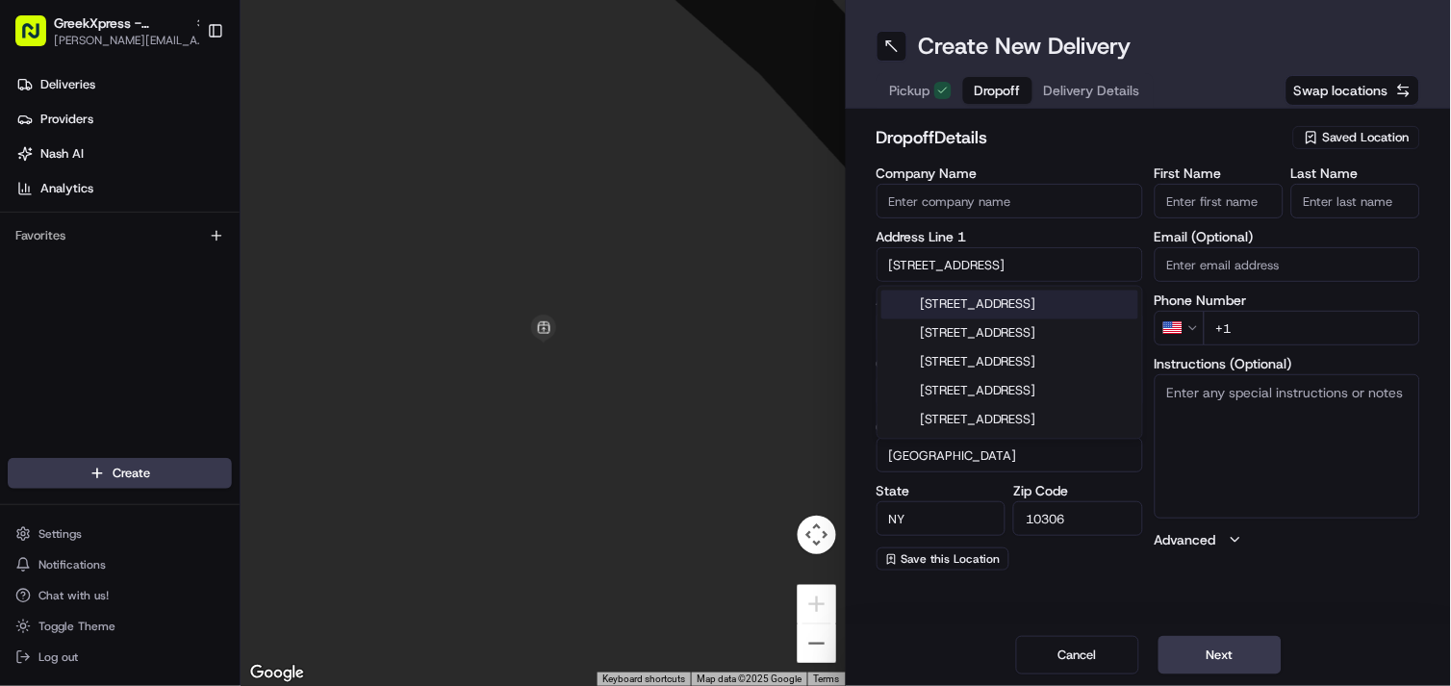
type input "[STREET_ADDRESS]"
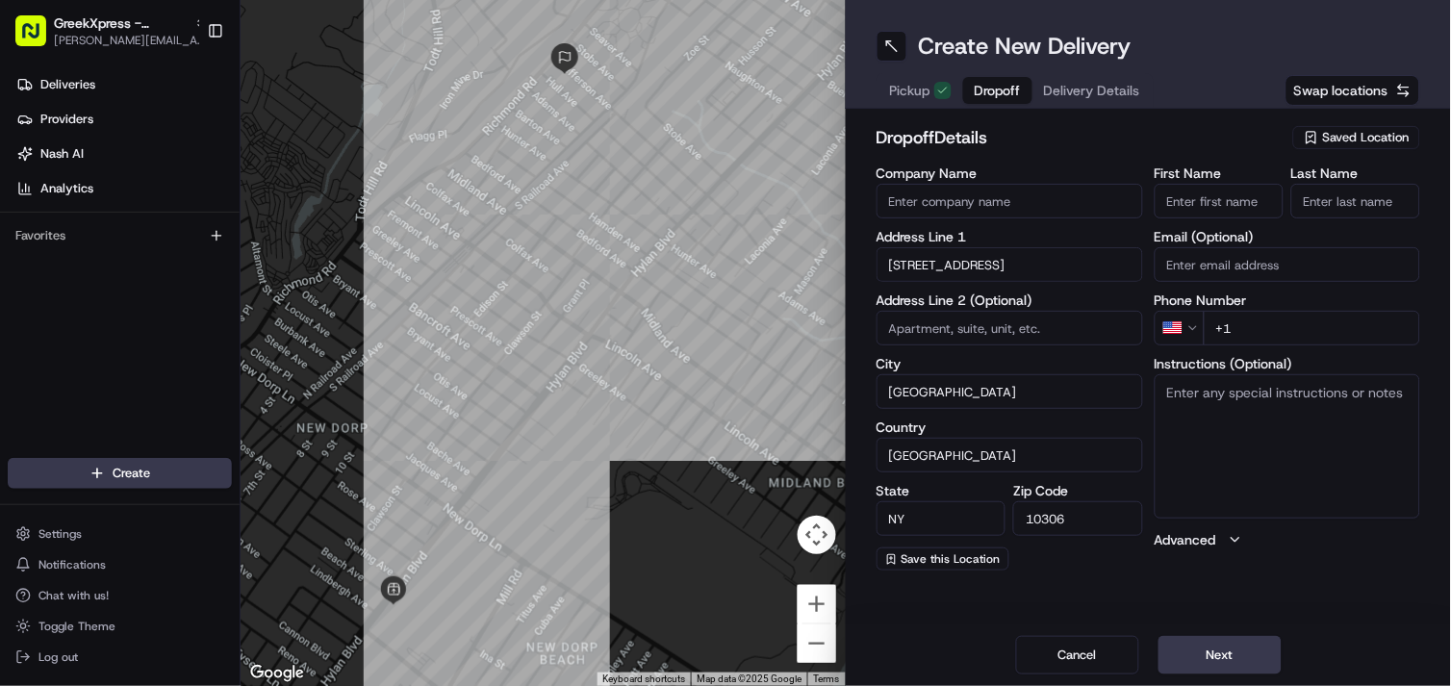
click at [1251, 197] on input "First Name" at bounding box center [1218, 201] width 129 height 35
type input "kayla"
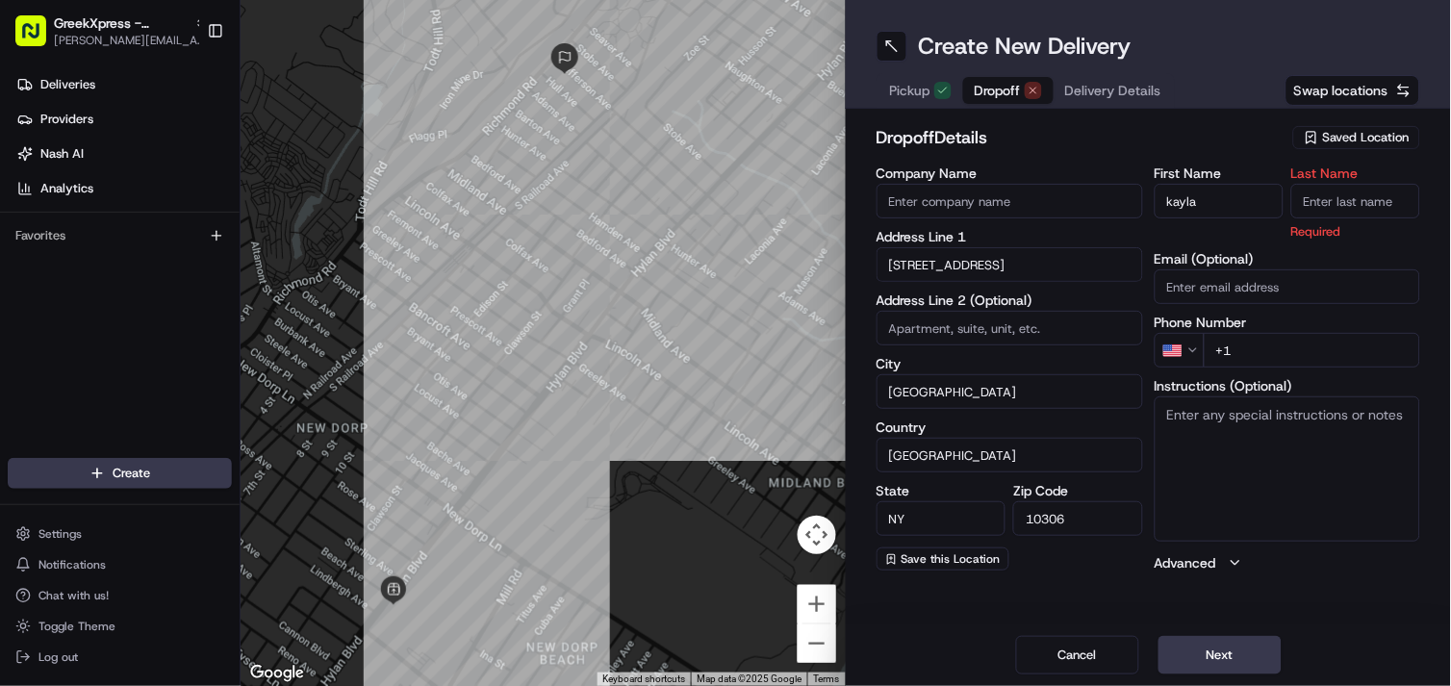
click at [1334, 200] on input "Last Name" at bounding box center [1355, 201] width 129 height 35
type input "p"
click at [1272, 135] on h2 "dropoff Details" at bounding box center [1078, 137] width 405 height 27
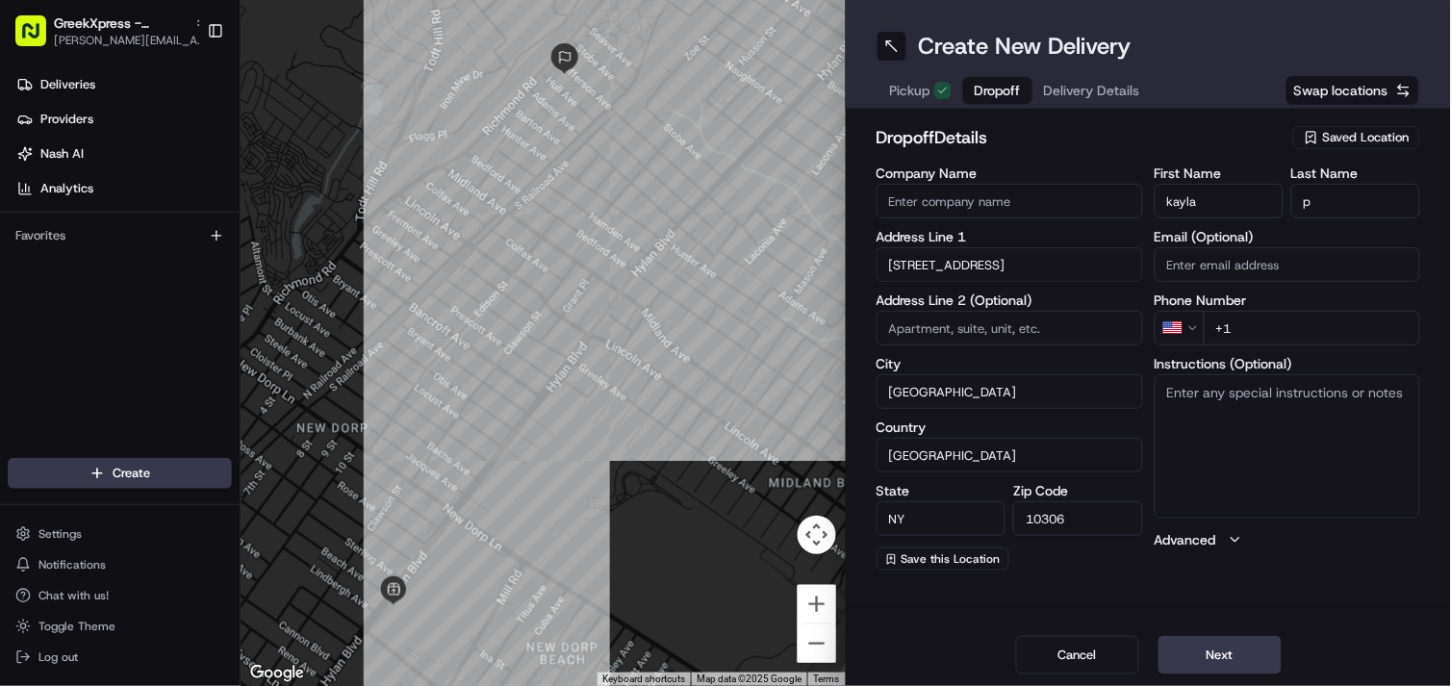
click at [1283, 337] on input "+1" at bounding box center [1311, 328] width 217 height 35
type input "[PHONE_NUMBER]"
click at [1234, 455] on textarea "Instructions (Optional)" at bounding box center [1287, 446] width 266 height 144
paste textarea "HAND DIRECTLY TO CUSTOMER"
type textarea "HAND DIRECTLY TO CUSTOMER"
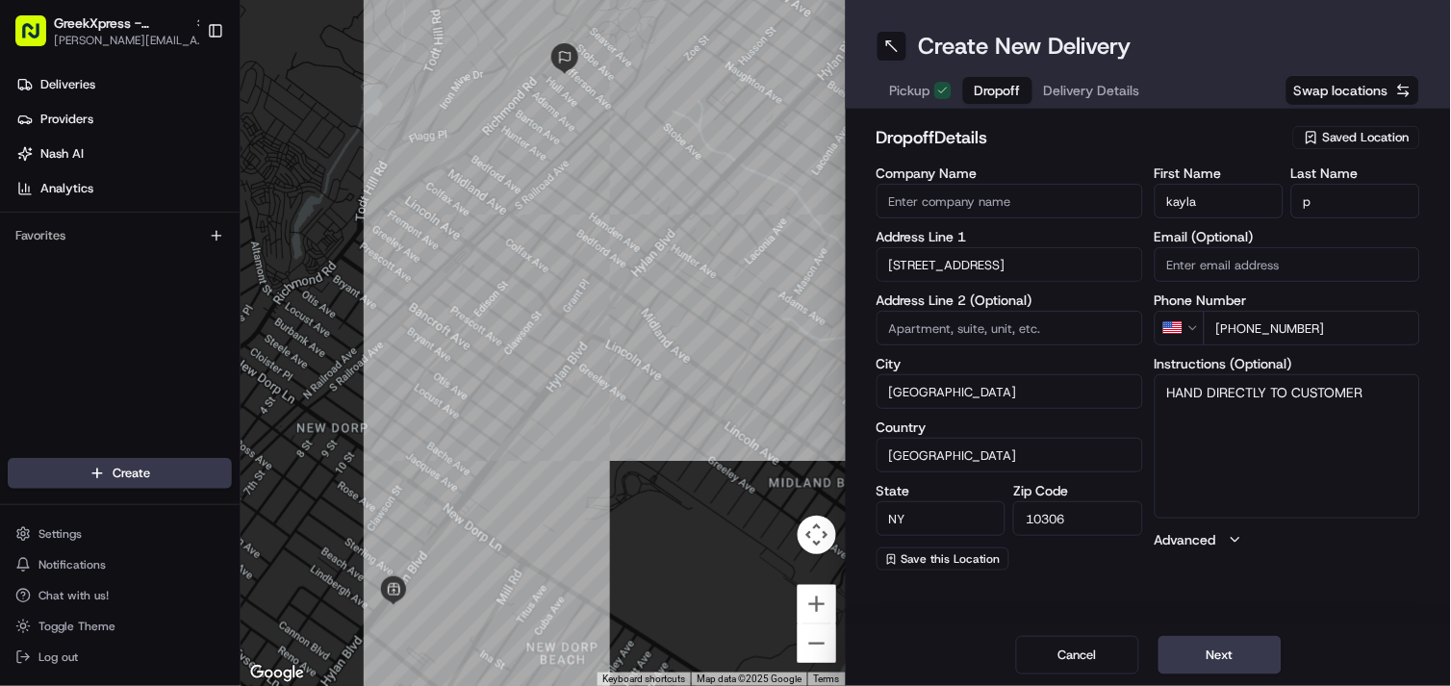
click at [1216, 136] on h2 "dropoff Details" at bounding box center [1078, 137] width 405 height 27
click at [1231, 650] on button "Next" at bounding box center [1219, 655] width 123 height 38
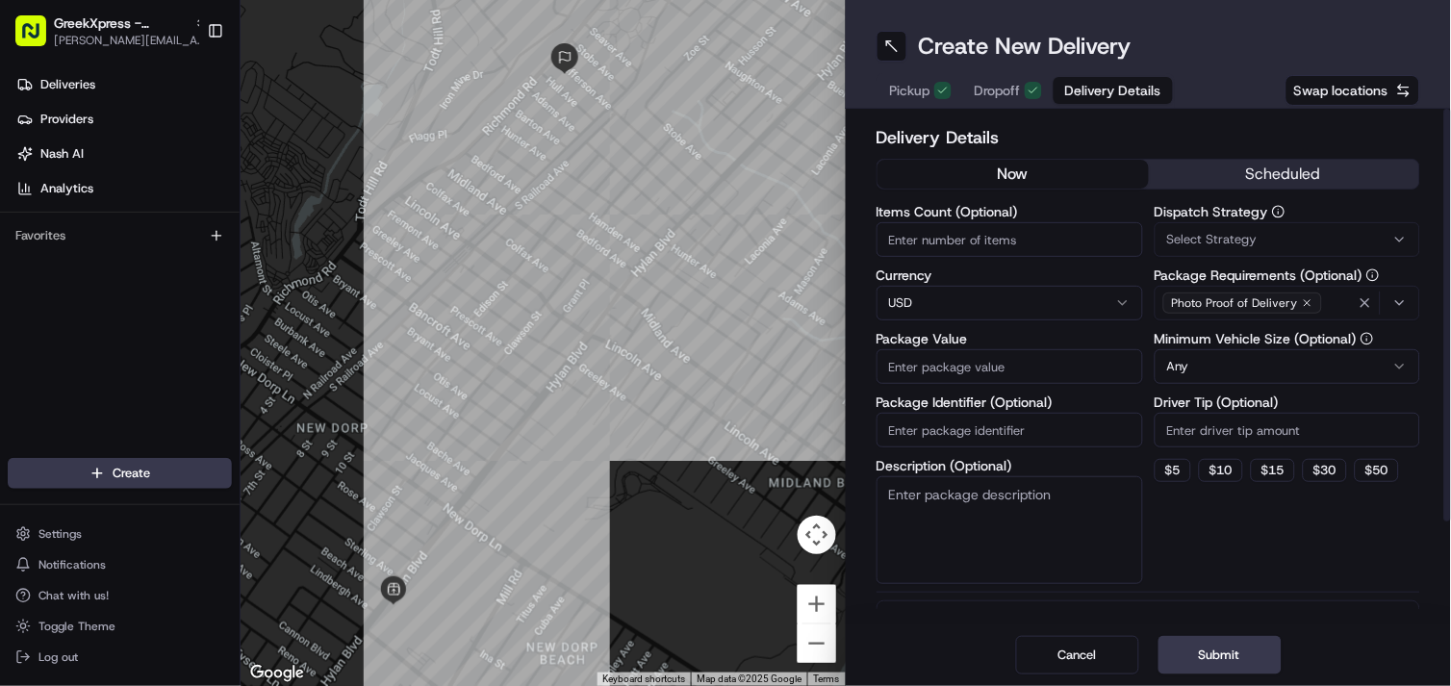
click at [1036, 367] on input "Package Value" at bounding box center [1009, 366] width 266 height 35
type input "34.00"
click at [1040, 532] on textarea "Description (Optional)" at bounding box center [1009, 530] width 266 height 108
paste textarea "HAND DIRECTLY TO CUSTOMER"
type textarea "HAND DIRECTLY TO CUSTOMER"
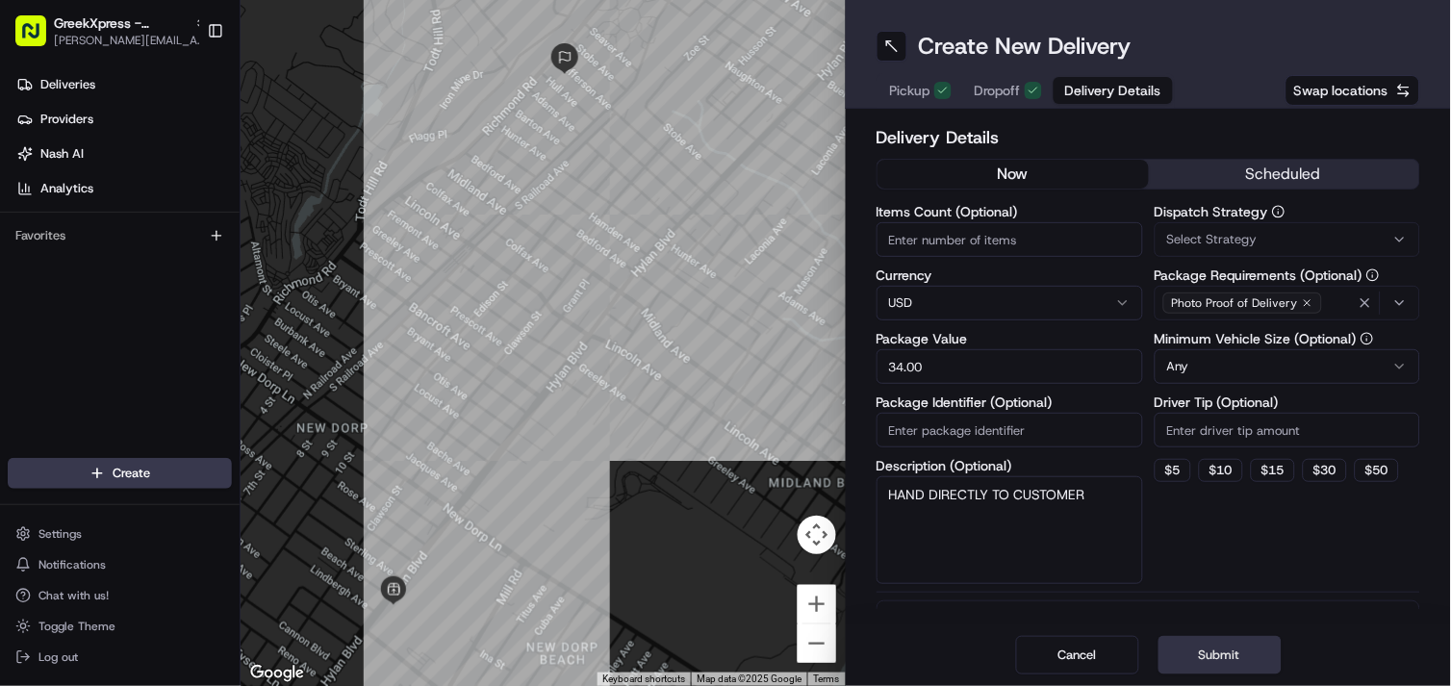
click at [1238, 662] on button "Submit" at bounding box center [1219, 655] width 123 height 38
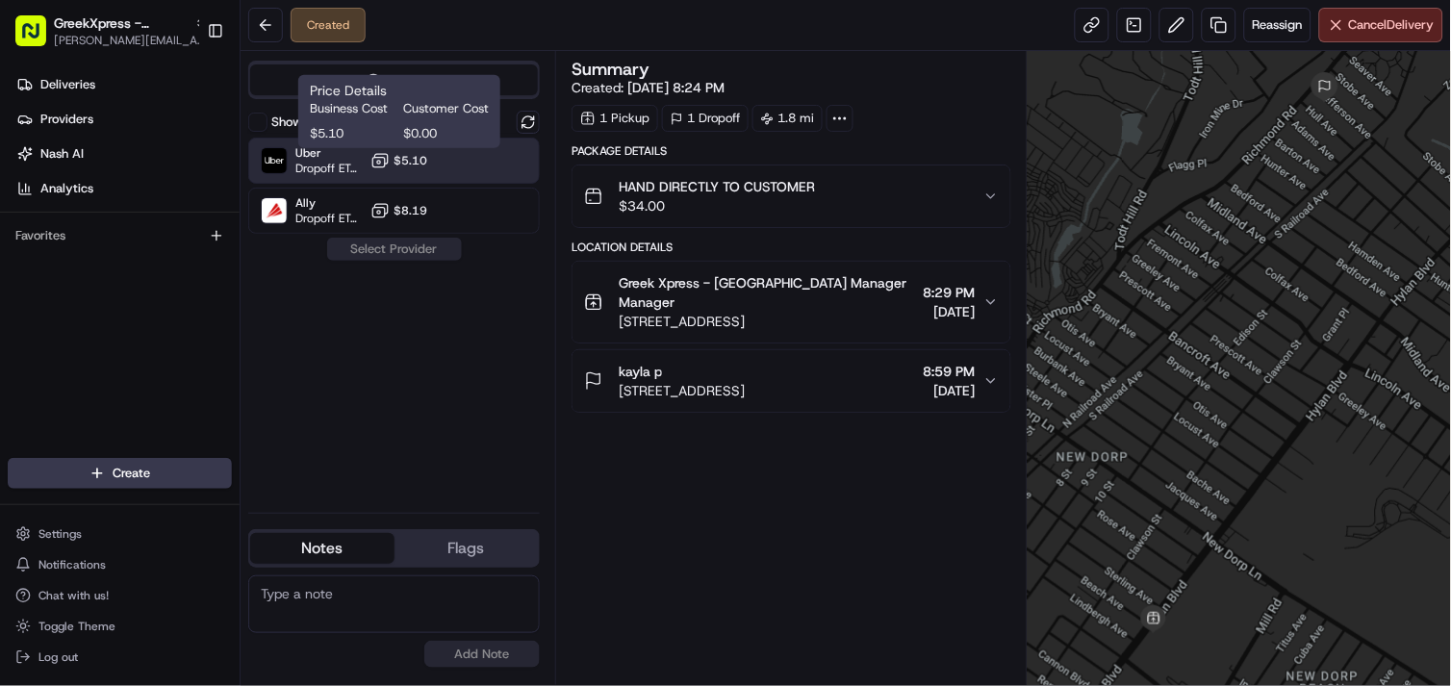
click at [424, 155] on span "$5.10" at bounding box center [410, 160] width 34 height 15
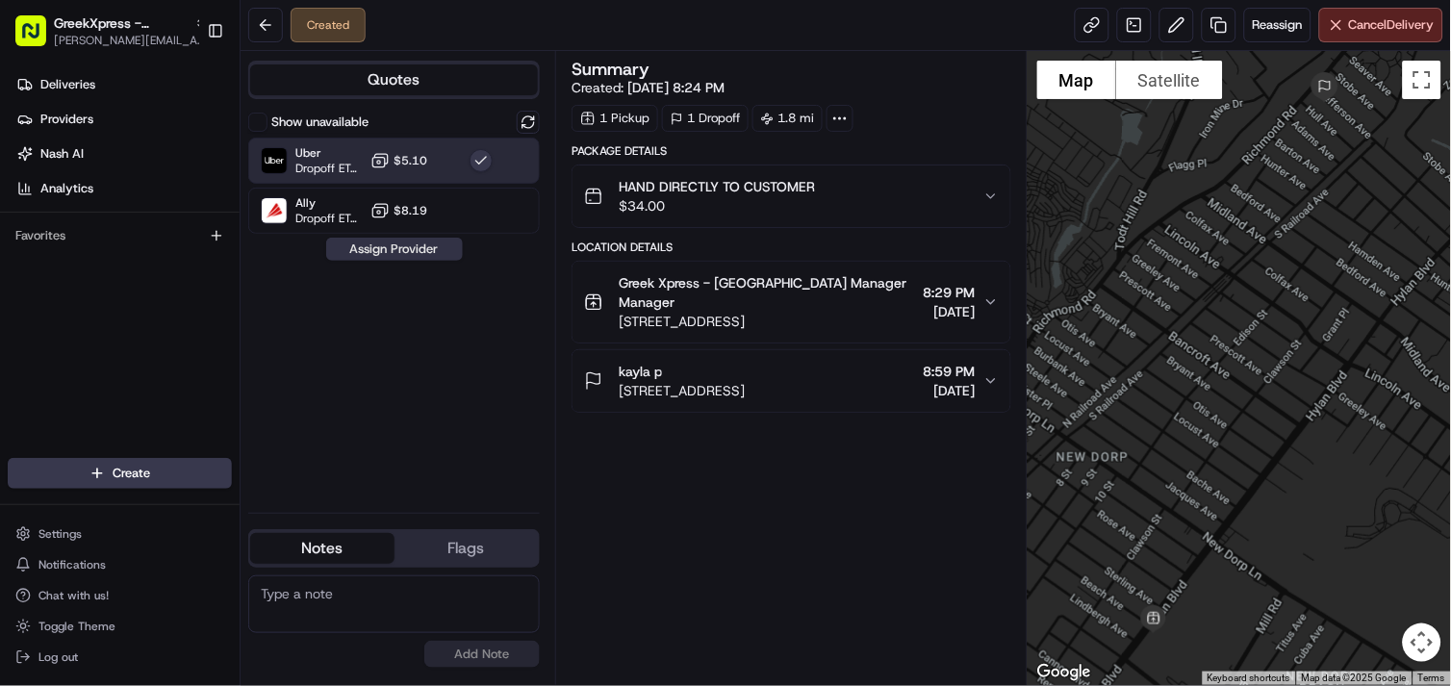
click at [400, 254] on button "Assign Provider" at bounding box center [394, 249] width 137 height 23
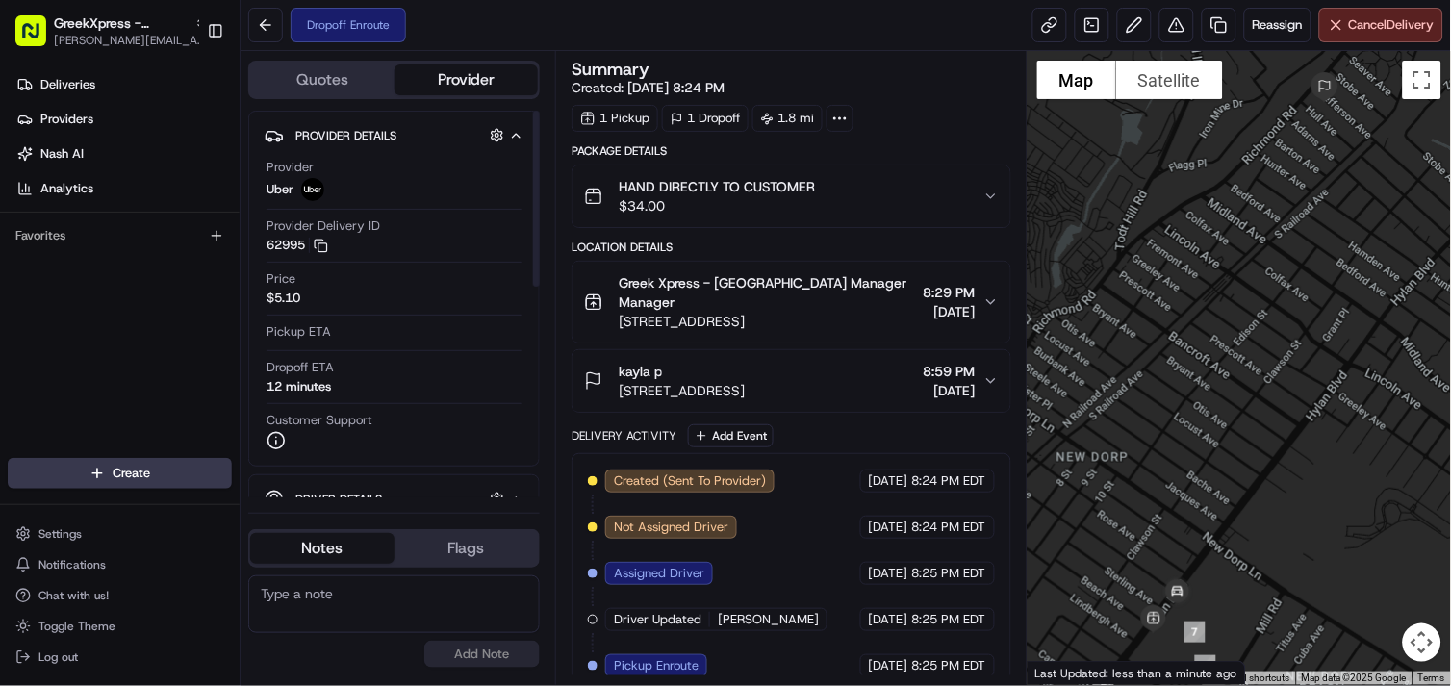
click at [383, 254] on div "Provider Delivery ID 62995 Copy del_nNtfoi7TRcaL0IgeRNYplQ 62995" at bounding box center [393, 235] width 255 height 37
click at [1443, 460] on div at bounding box center [1238, 368] width 423 height 634
